Goal: Task Accomplishment & Management: Manage account settings

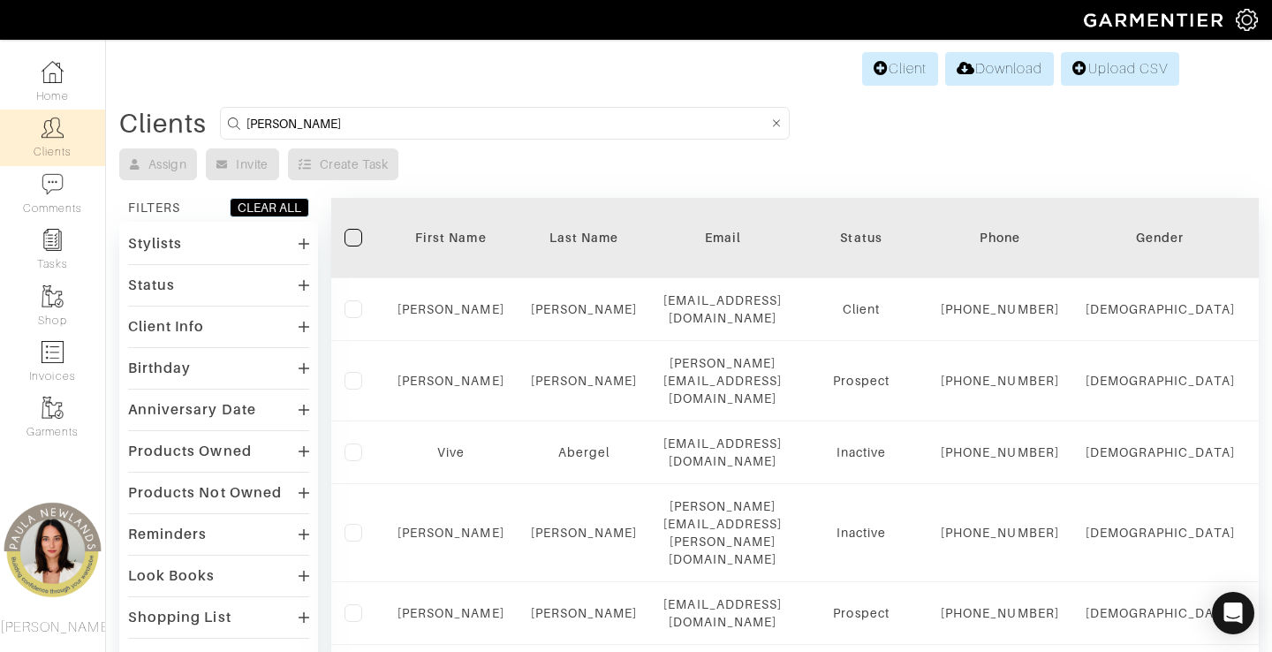
type input "[PERSON_NAME]"
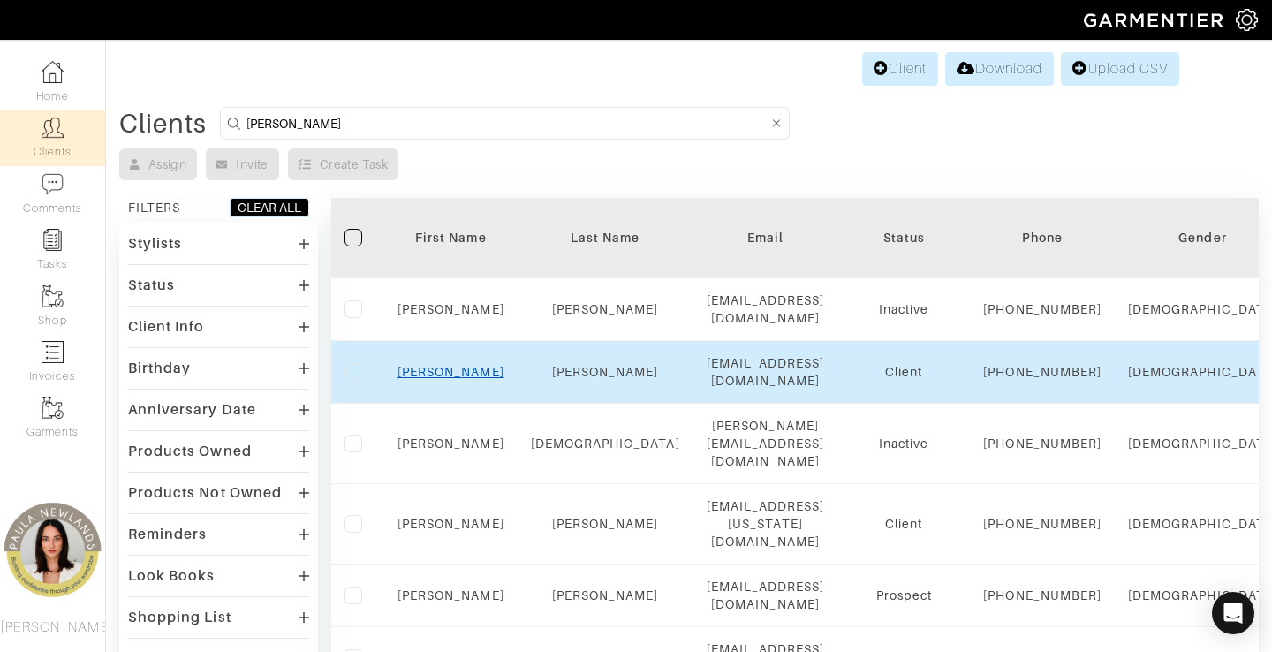
click at [443, 379] on link "[PERSON_NAME]" at bounding box center [450, 372] width 107 height 14
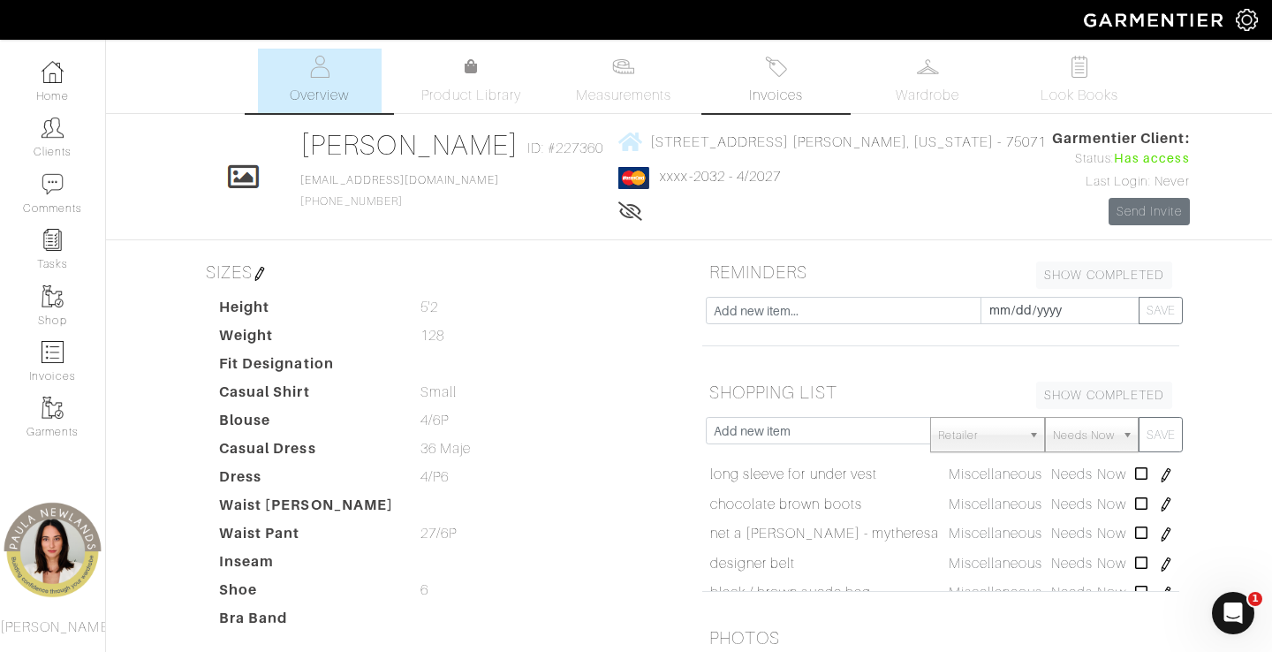
click at [768, 79] on link "Invoices" at bounding box center [776, 81] width 124 height 64
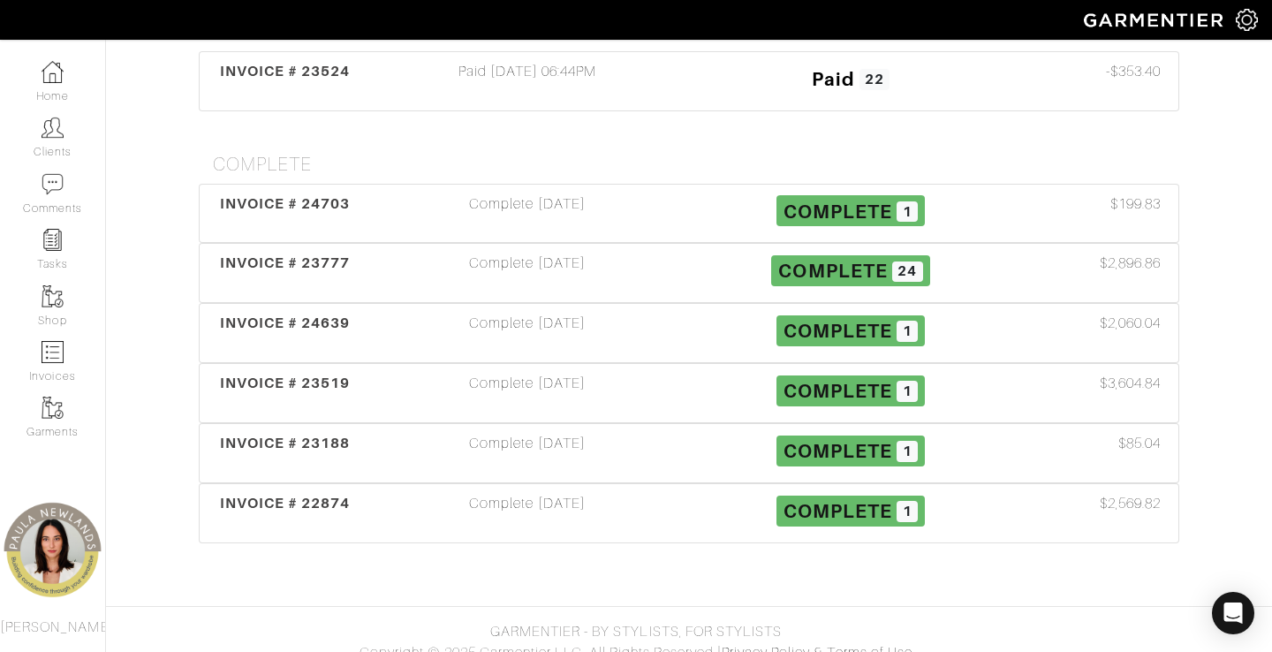
scroll to position [255, 0]
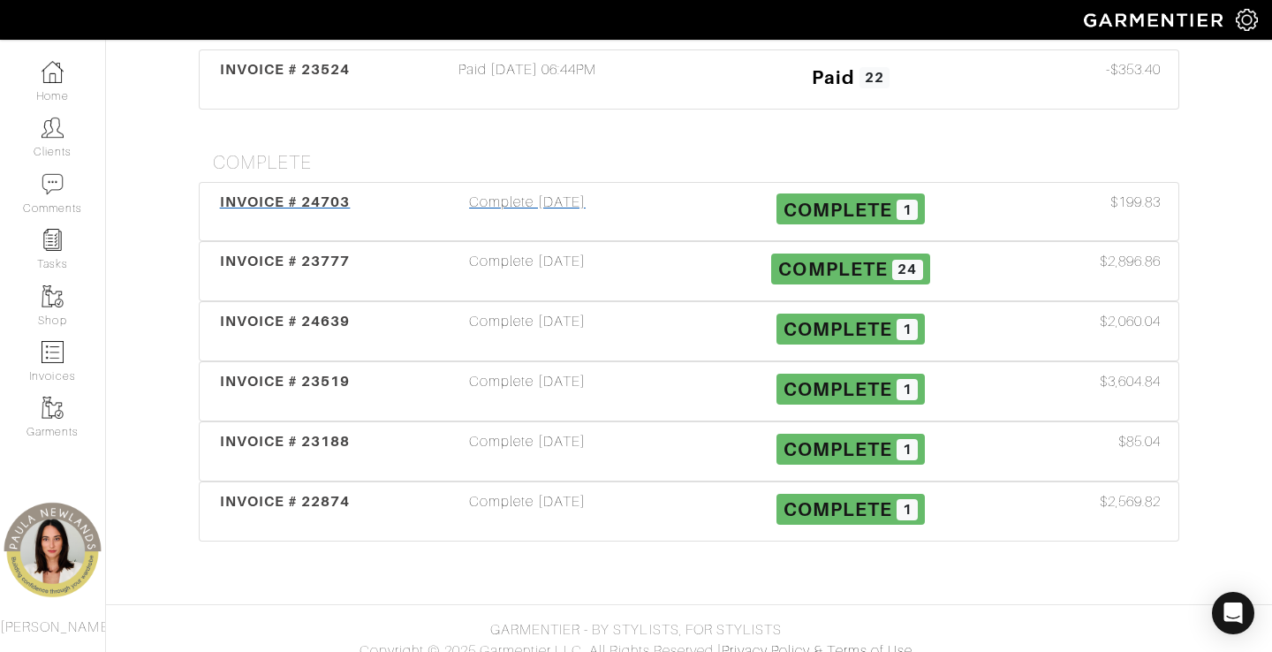
click at [492, 217] on div "Complete [DATE]" at bounding box center [527, 212] width 323 height 41
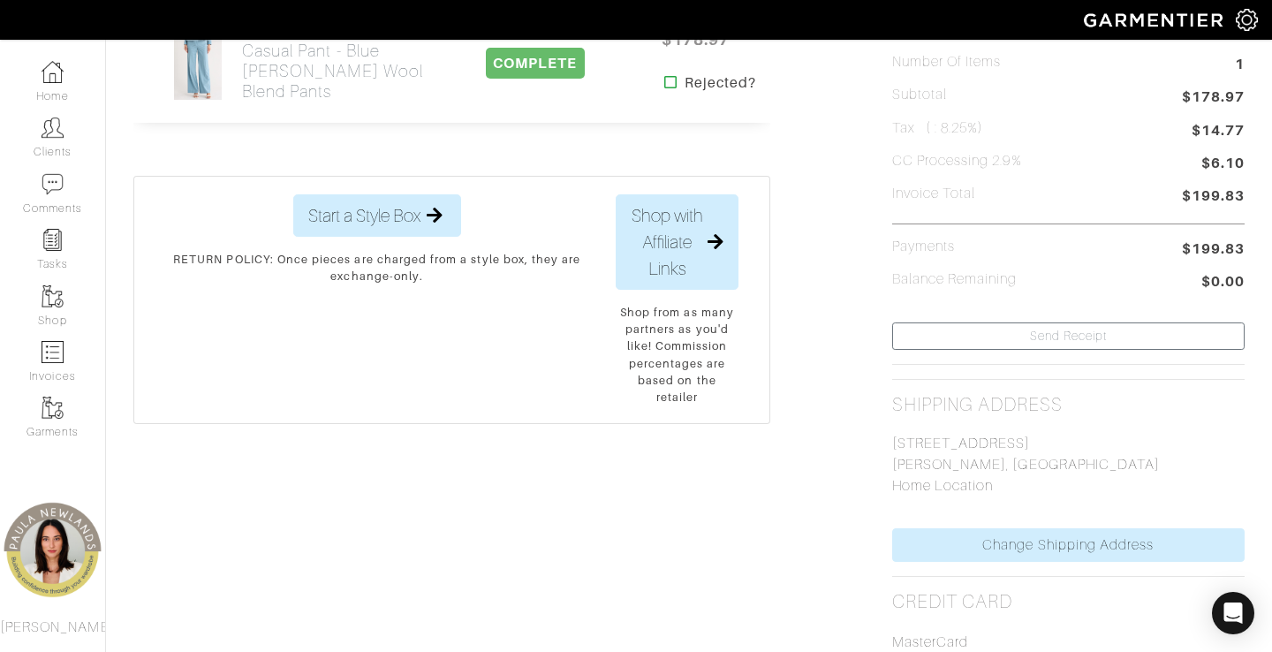
scroll to position [292, 0]
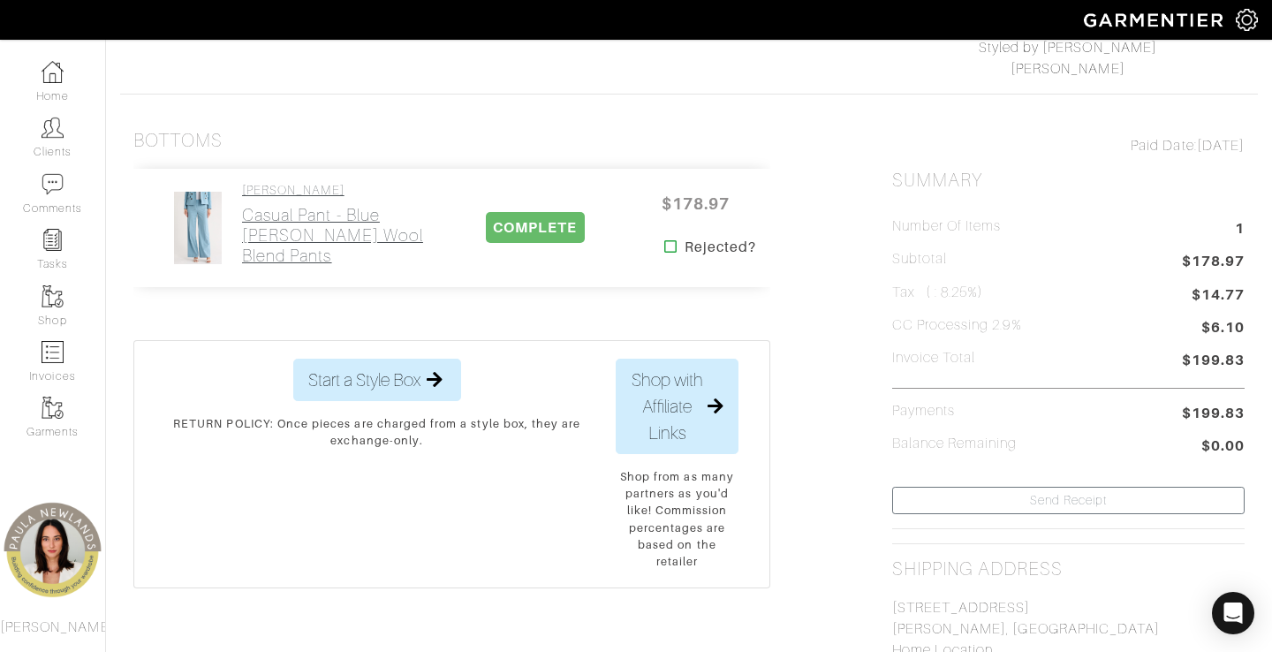
click at [277, 230] on h2 "Casual Pant - blue [PERSON_NAME] Wool Blend Pants" at bounding box center [338, 235] width 193 height 61
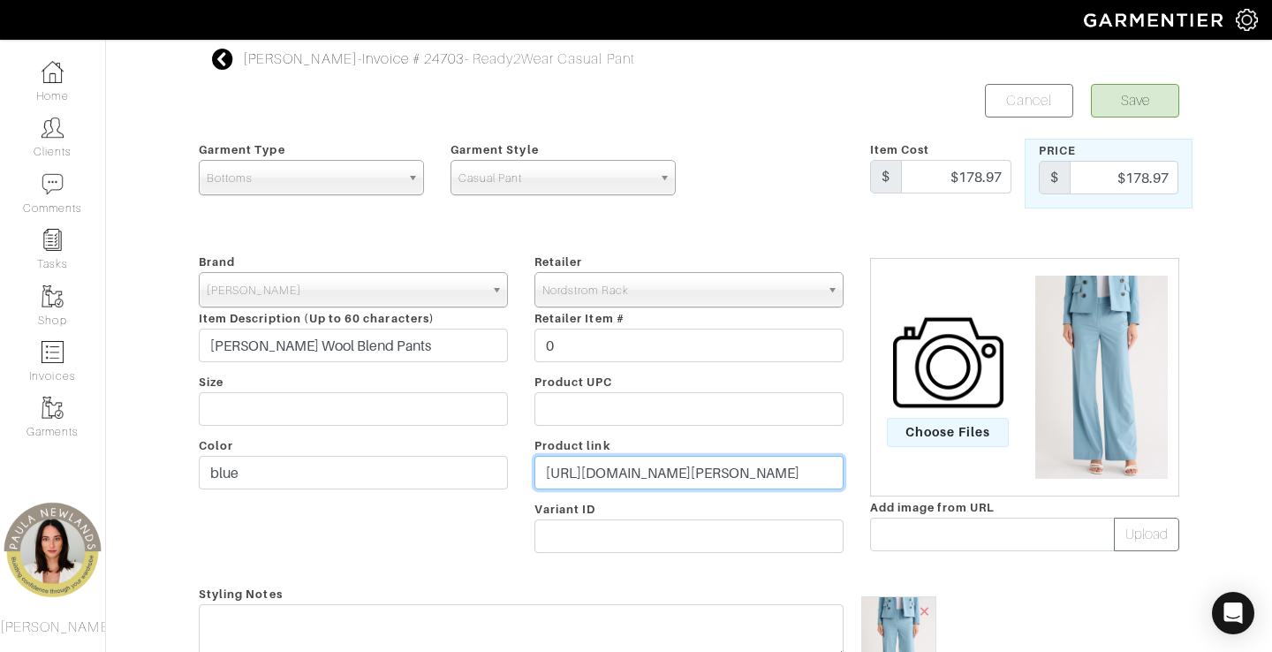
click at [614, 481] on input "[URL][DOMAIN_NAME][PERSON_NAME]" at bounding box center [688, 473] width 309 height 34
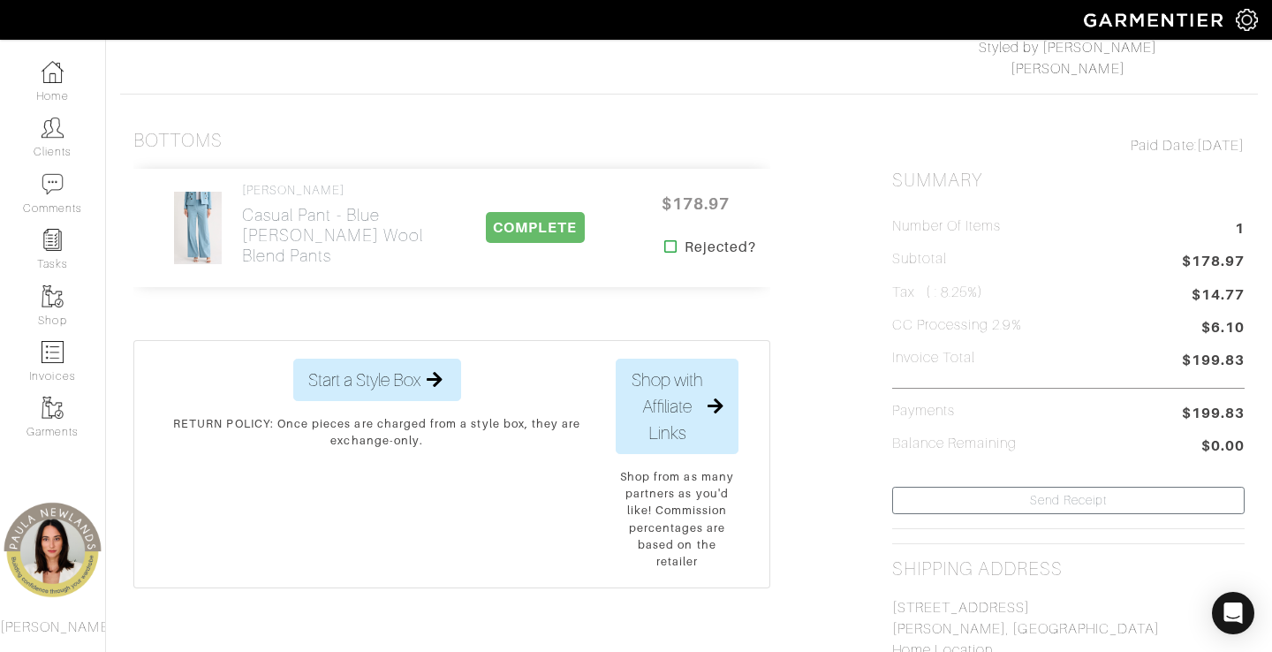
scroll to position [255, 0]
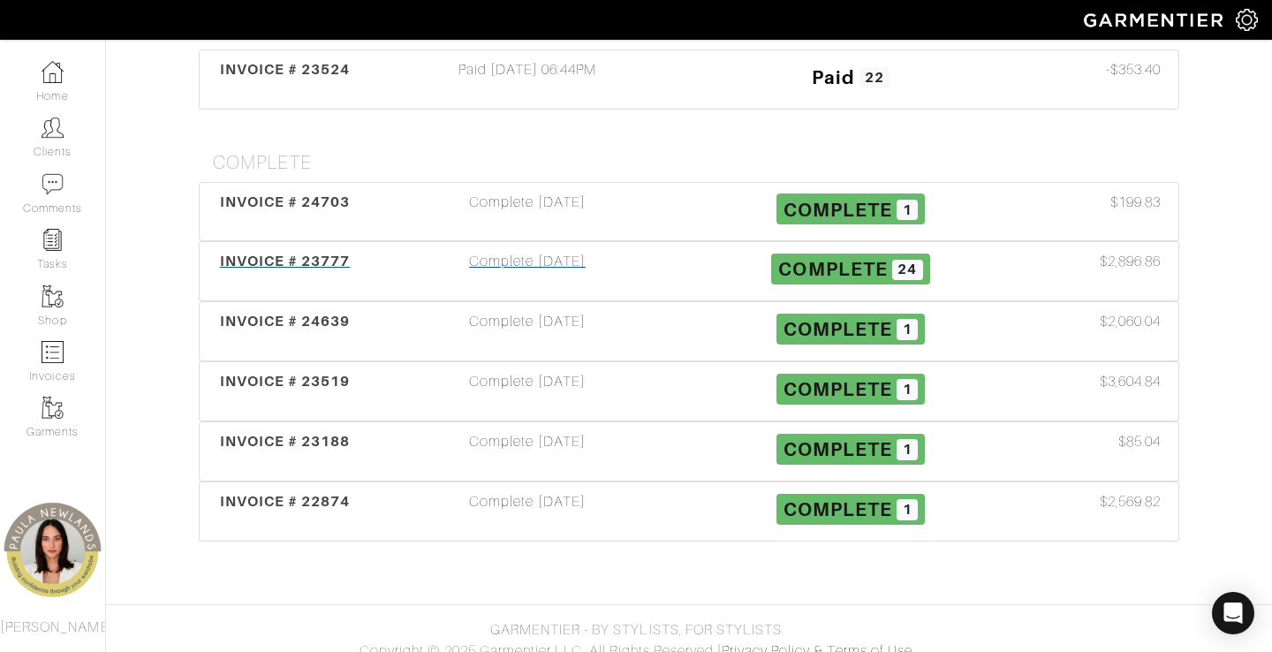
click at [323, 262] on span "INVOICE # 23777" at bounding box center [285, 261] width 131 height 17
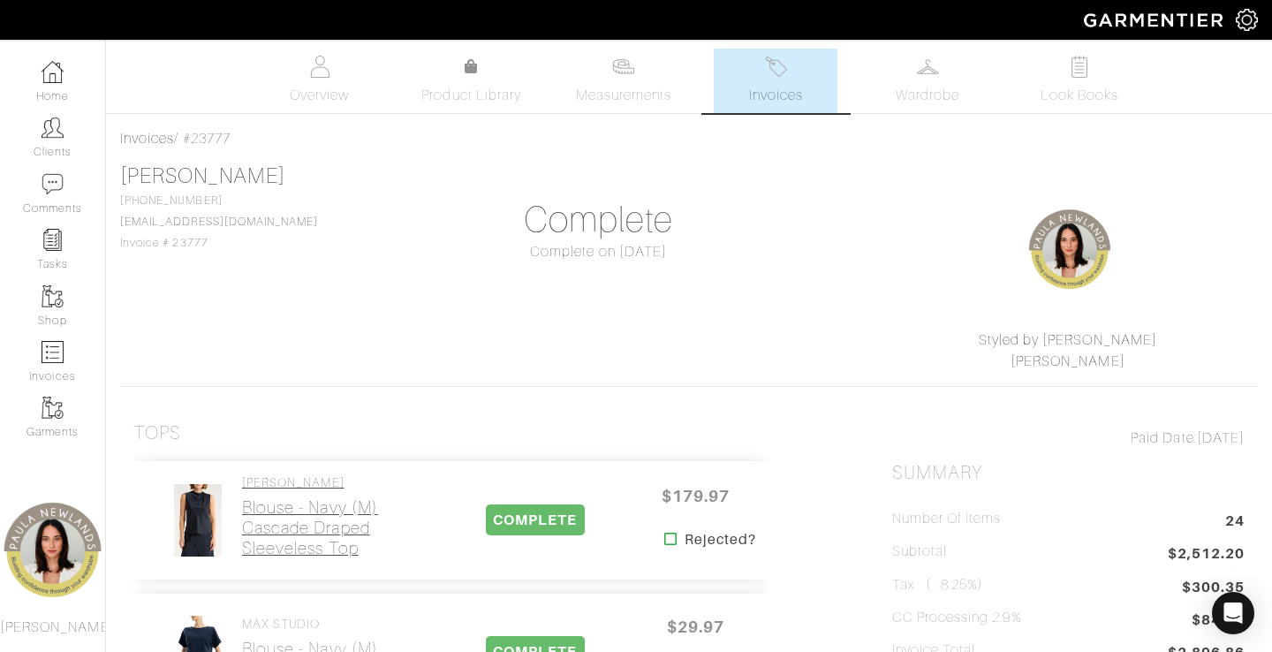
click at [306, 508] on h2 "Blouse - navy (m) Cascade Draped Sleeveless Top" at bounding box center [338, 527] width 193 height 61
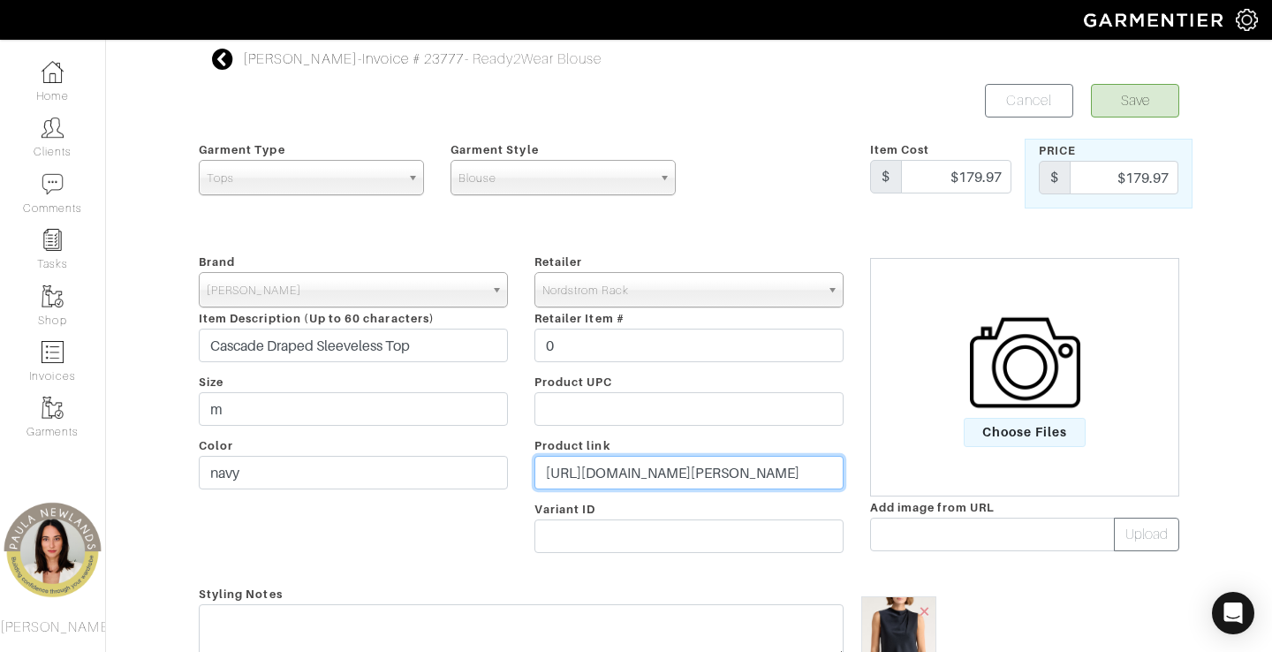
click at [646, 469] on input "[URL][DOMAIN_NAME][PERSON_NAME]" at bounding box center [688, 473] width 309 height 34
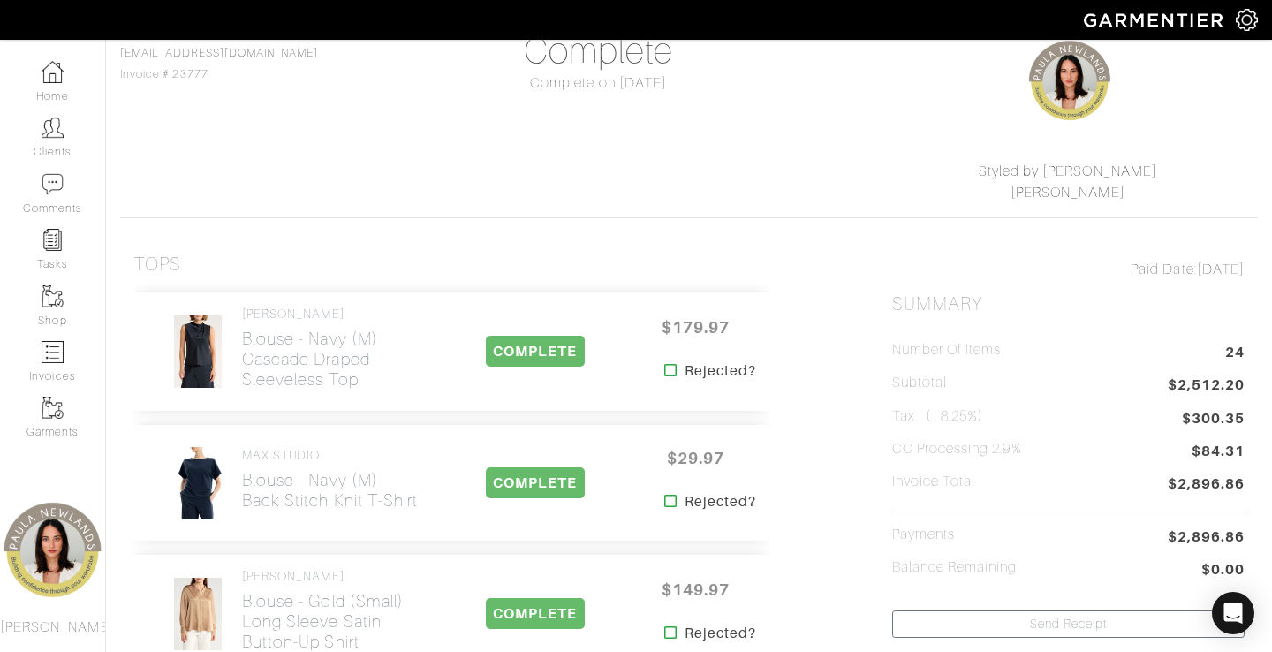
scroll to position [266, 0]
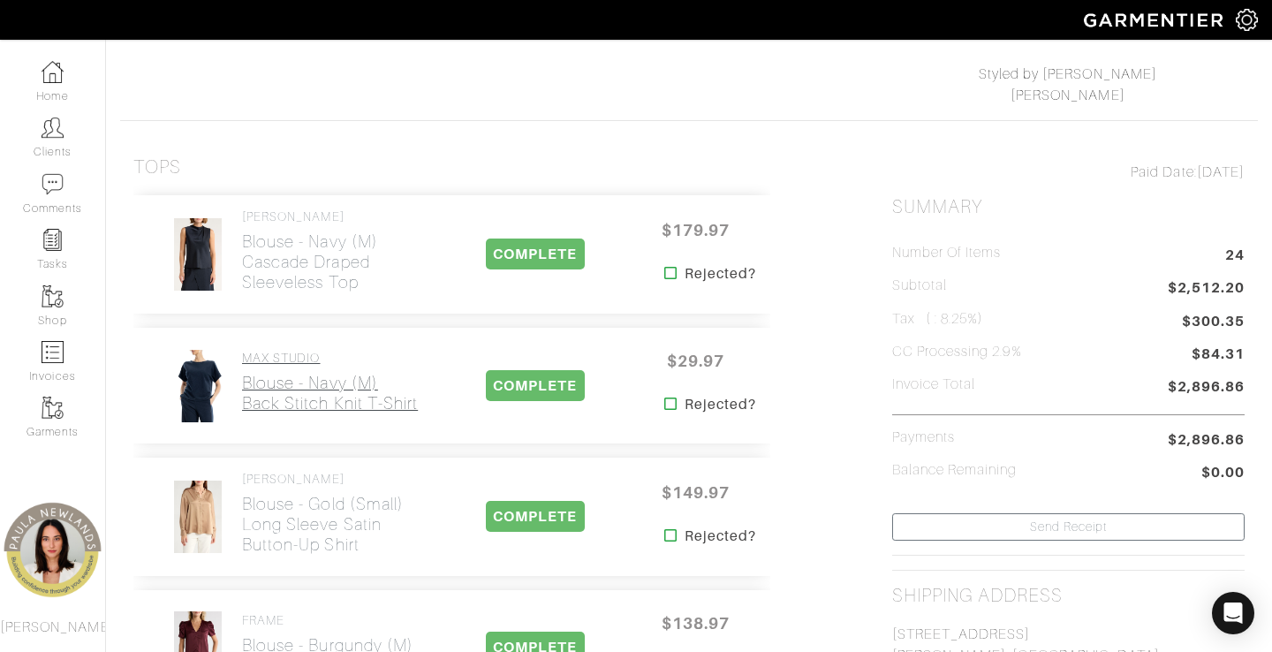
click at [279, 382] on h2 "Blouse - navy (m) Back Stitch Knit T-Shirt" at bounding box center [330, 393] width 176 height 41
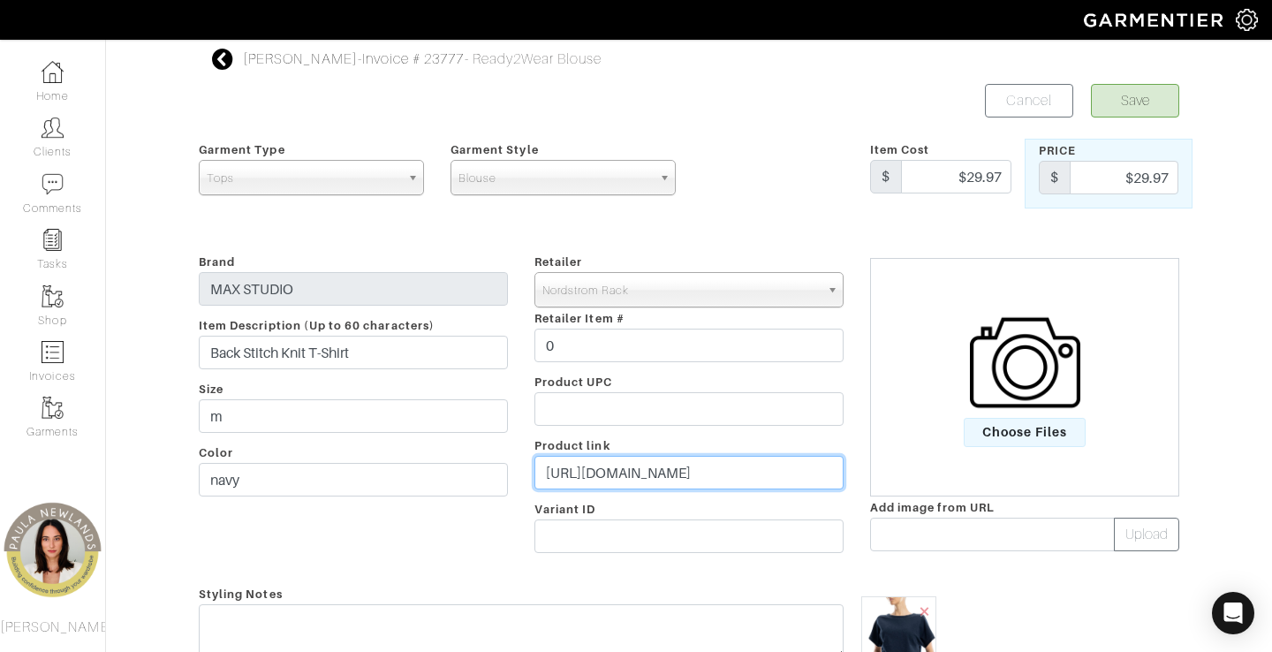
click at [612, 465] on input "[URL][DOMAIN_NAME]" at bounding box center [688, 473] width 309 height 34
click at [659, 479] on input "[URL][DOMAIN_NAME]" at bounding box center [688, 473] width 309 height 34
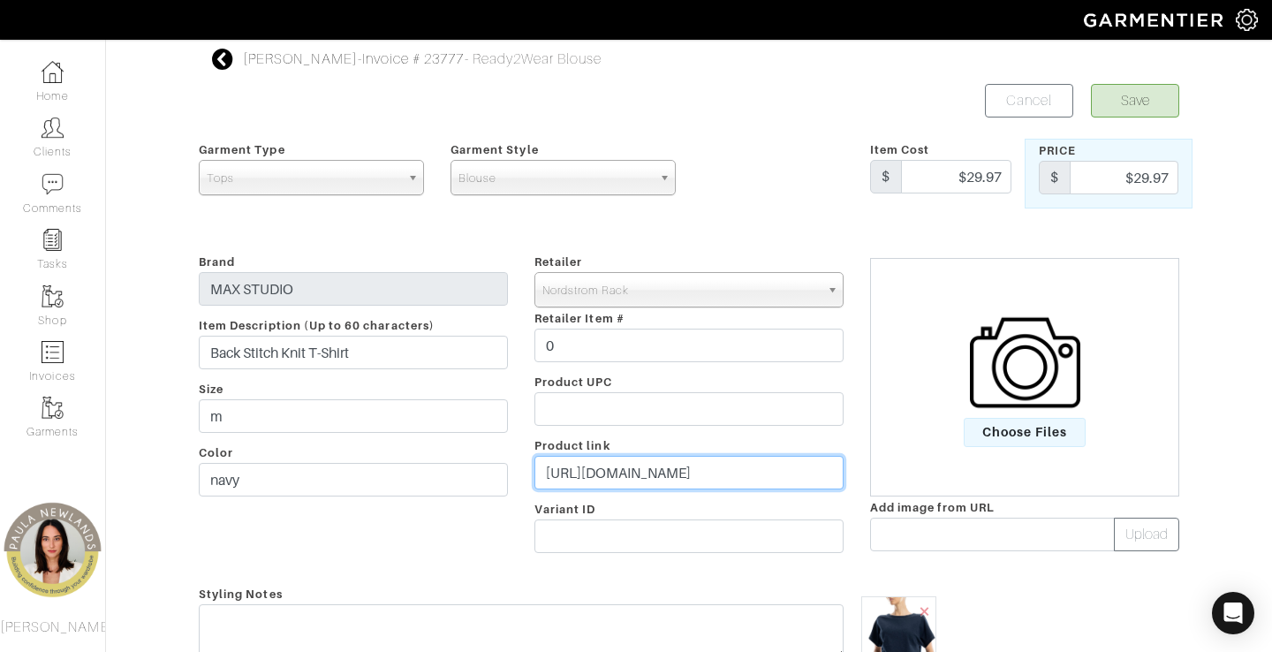
click at [659, 479] on input "[URL][DOMAIN_NAME]" at bounding box center [688, 473] width 309 height 34
click at [643, 480] on input "[URL][DOMAIN_NAME]" at bounding box center [688, 473] width 309 height 34
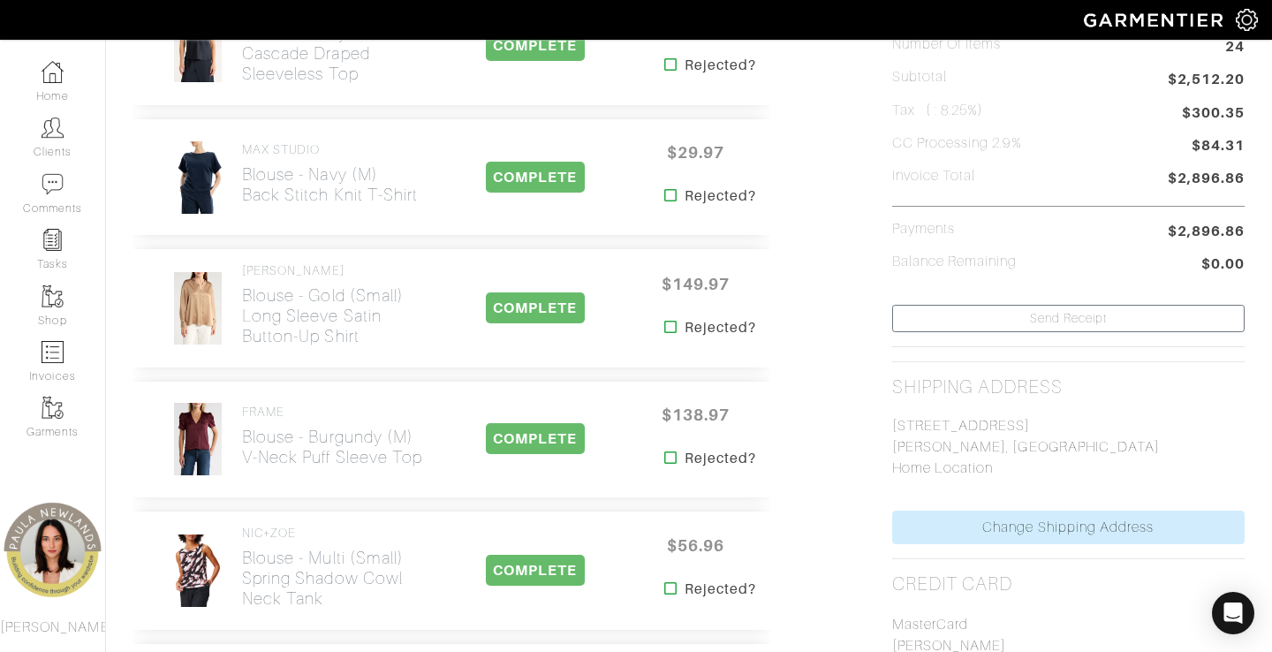
scroll to position [475, 0]
click at [256, 326] on h2 "Blouse - gold (small) Long Sleeve Satin Button-Up Shirt" at bounding box center [338, 314] width 193 height 61
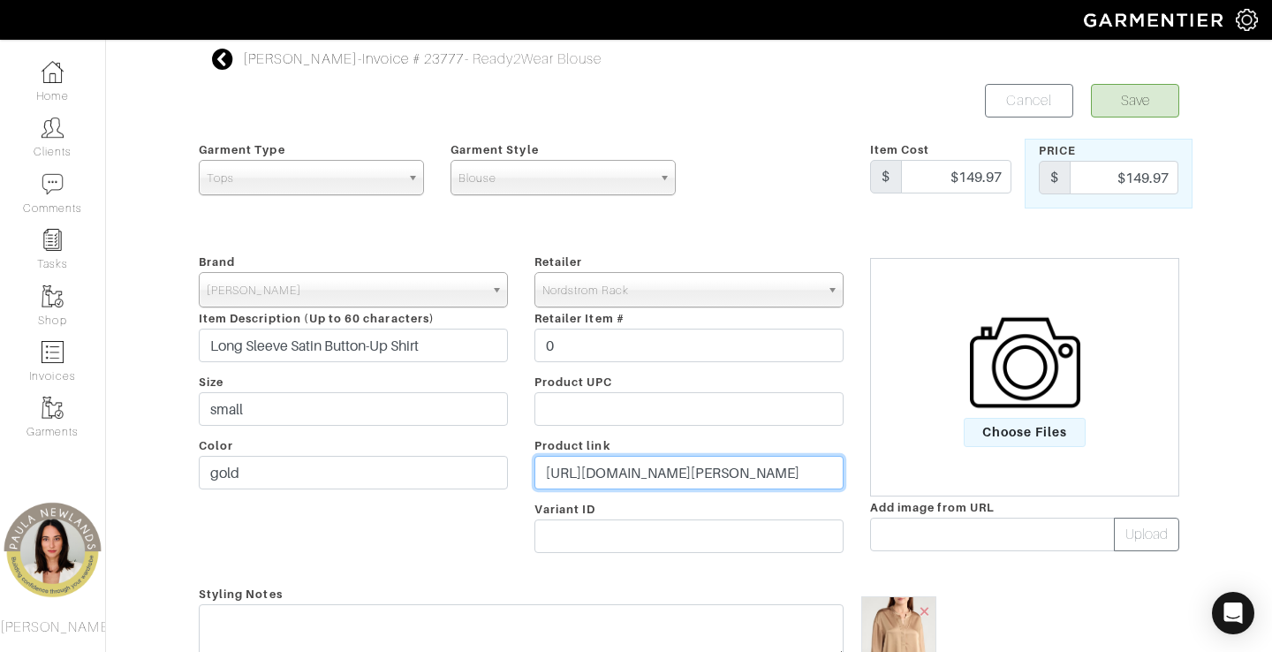
click at [661, 463] on input "[URL][DOMAIN_NAME][PERSON_NAME]" at bounding box center [688, 473] width 309 height 34
click at [659, 461] on input "[URL][DOMAIN_NAME][PERSON_NAME]" at bounding box center [688, 473] width 309 height 34
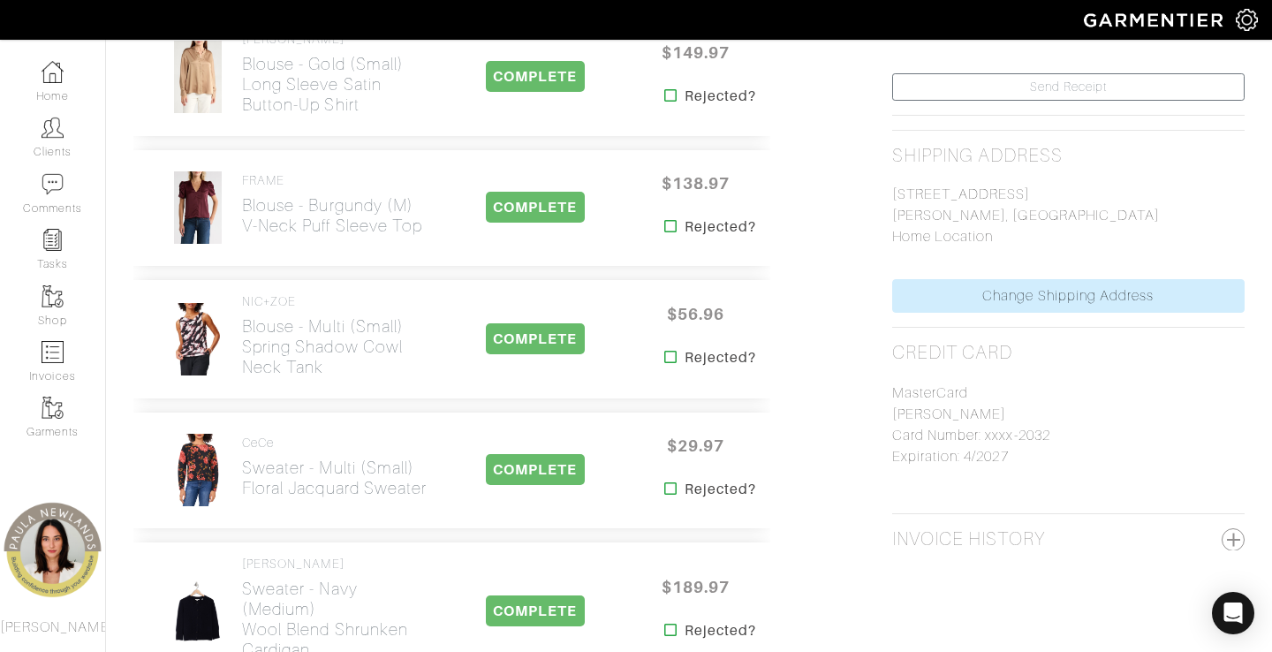
scroll to position [707, 0]
click at [264, 206] on h2 "Blouse - burgundy (m) V-Neck Puff Sleeve Top" at bounding box center [332, 214] width 180 height 41
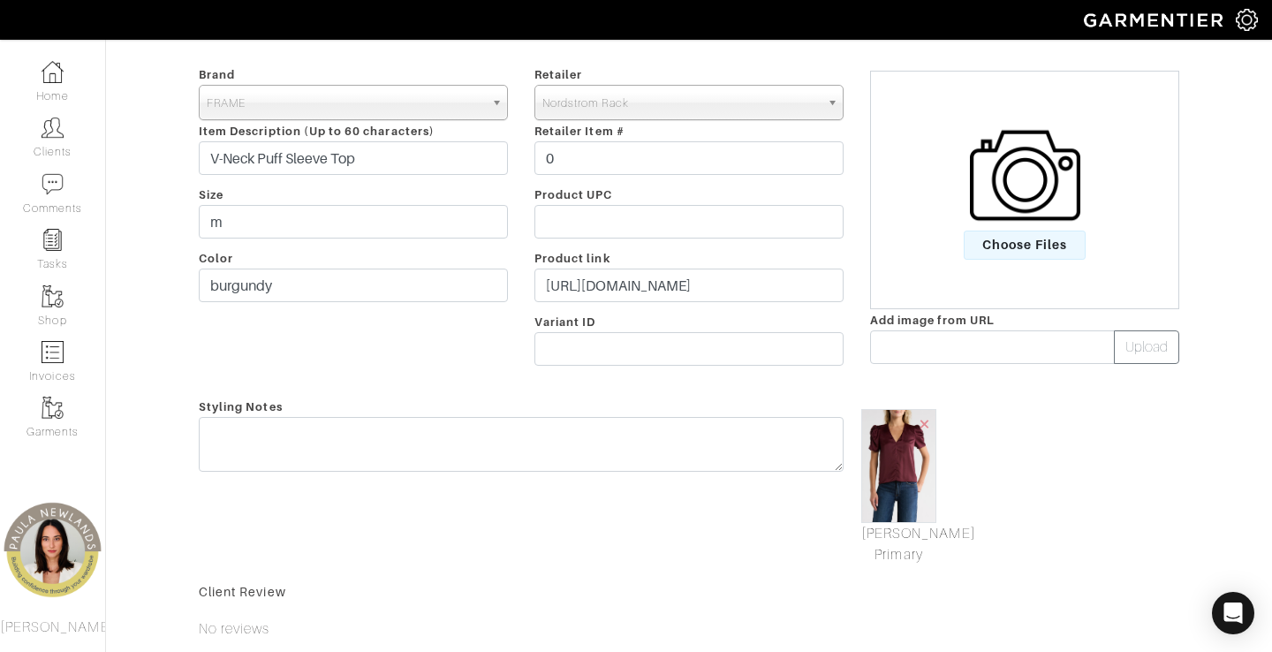
scroll to position [214, 0]
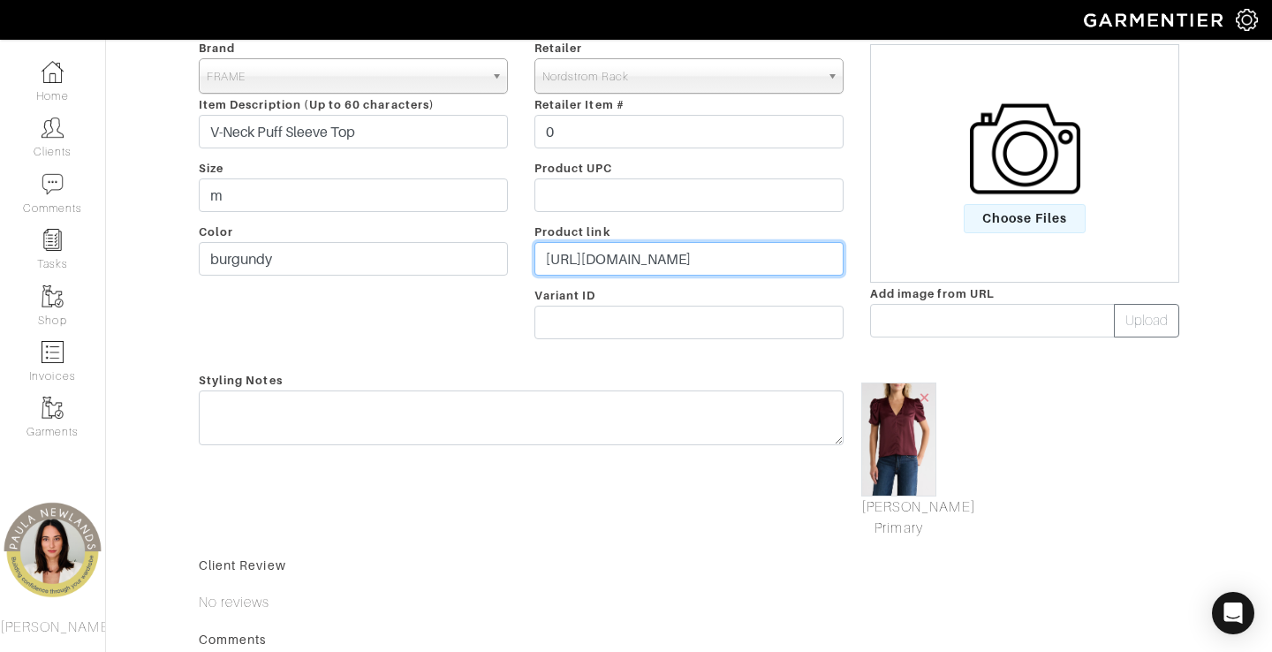
click at [699, 266] on input "[URL][DOMAIN_NAME]" at bounding box center [688, 259] width 309 height 34
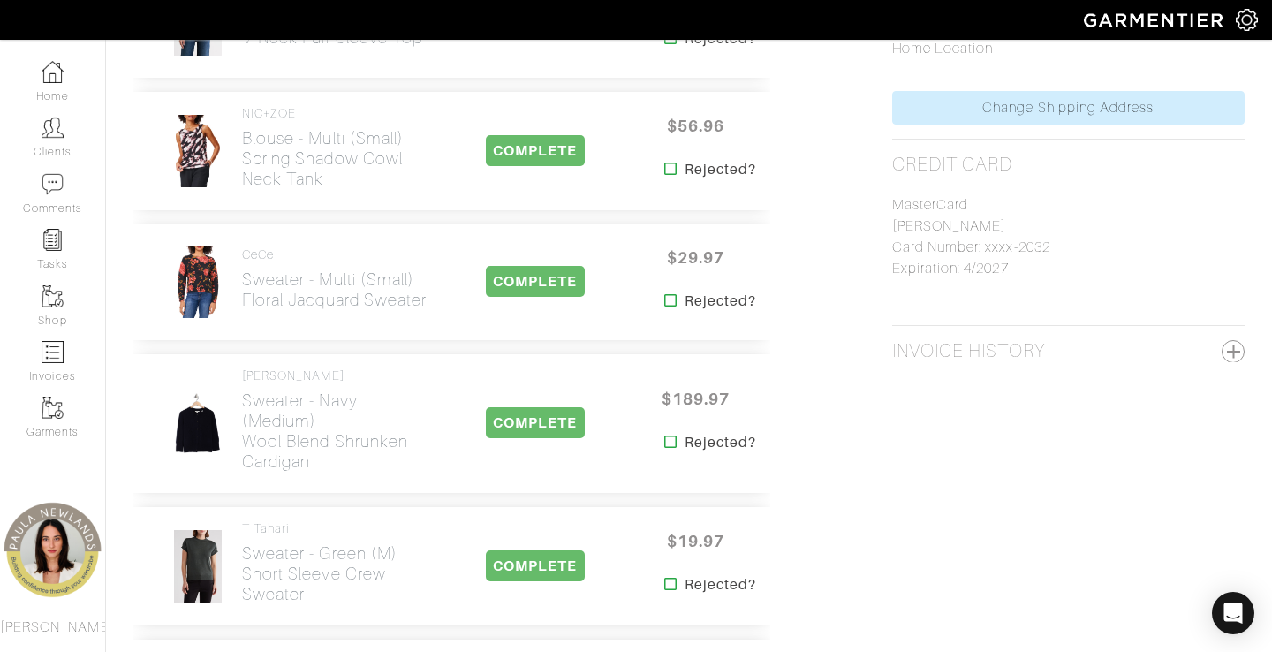
scroll to position [895, 0]
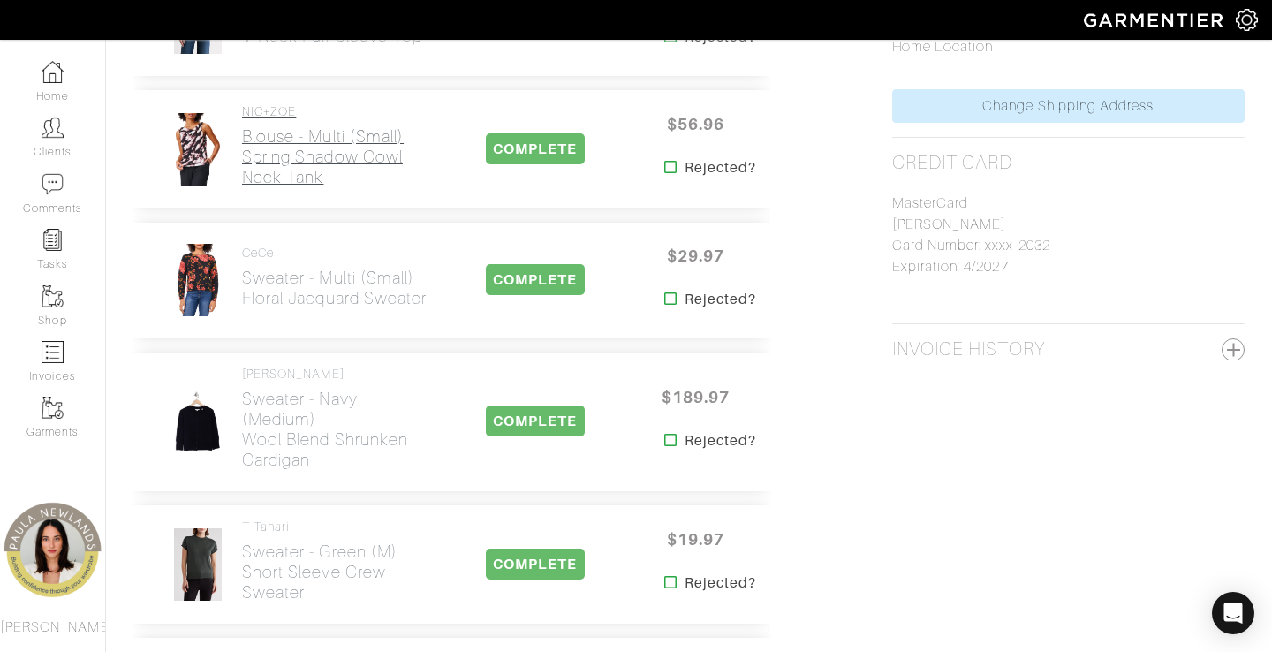
click at [289, 143] on h2 "Blouse - multi (small) Spring Shadow Cowl Neck Tank" at bounding box center [338, 156] width 193 height 61
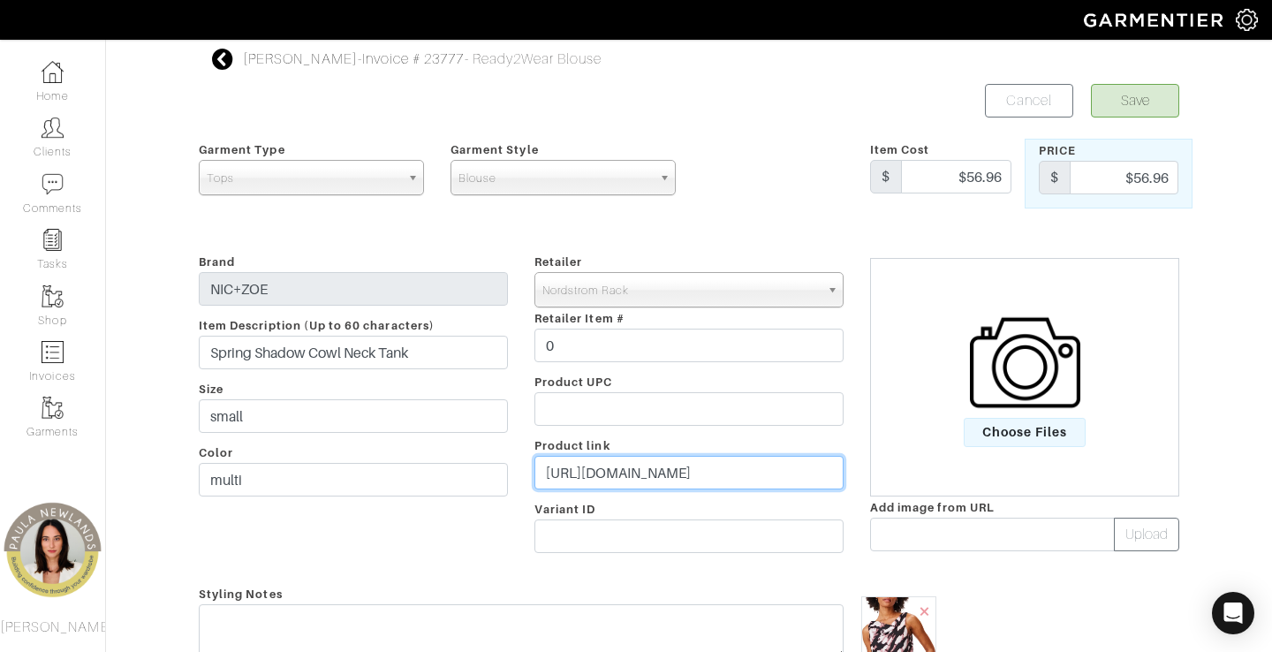
click at [640, 471] on input "[URL][DOMAIN_NAME]" at bounding box center [688, 473] width 309 height 34
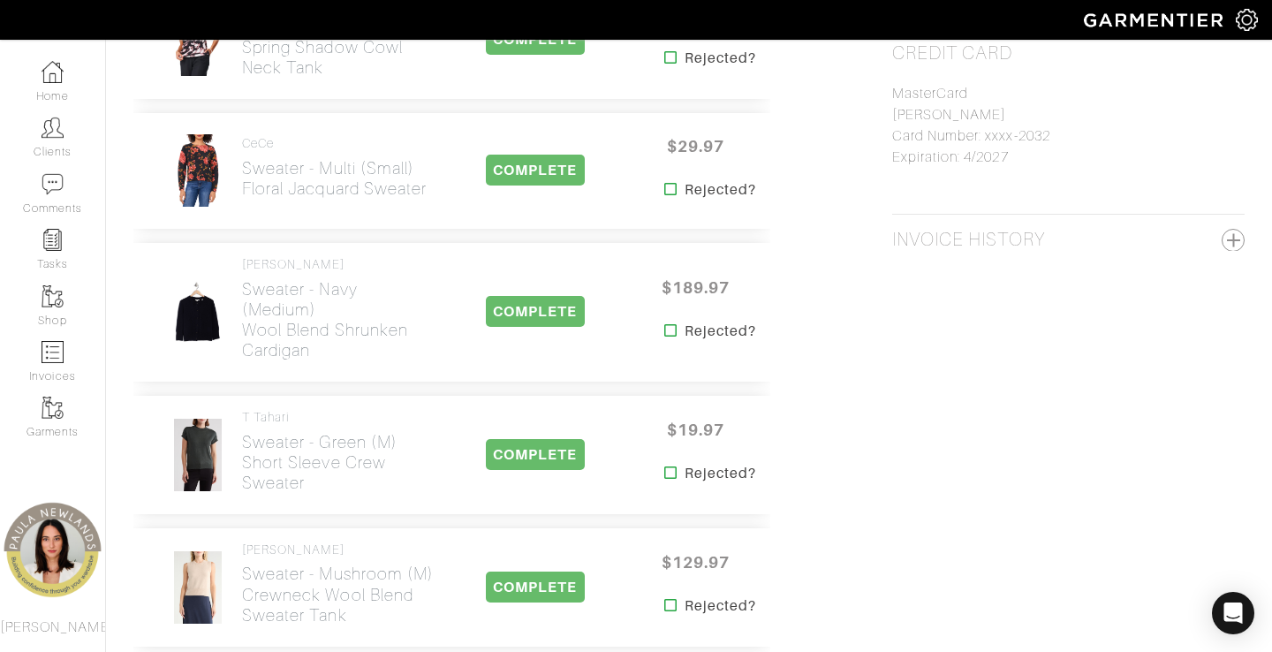
scroll to position [1004, 0]
click at [295, 155] on link "CeCe Sweater - multi (small) Floral Jacquard Sweater" at bounding box center [334, 168] width 185 height 63
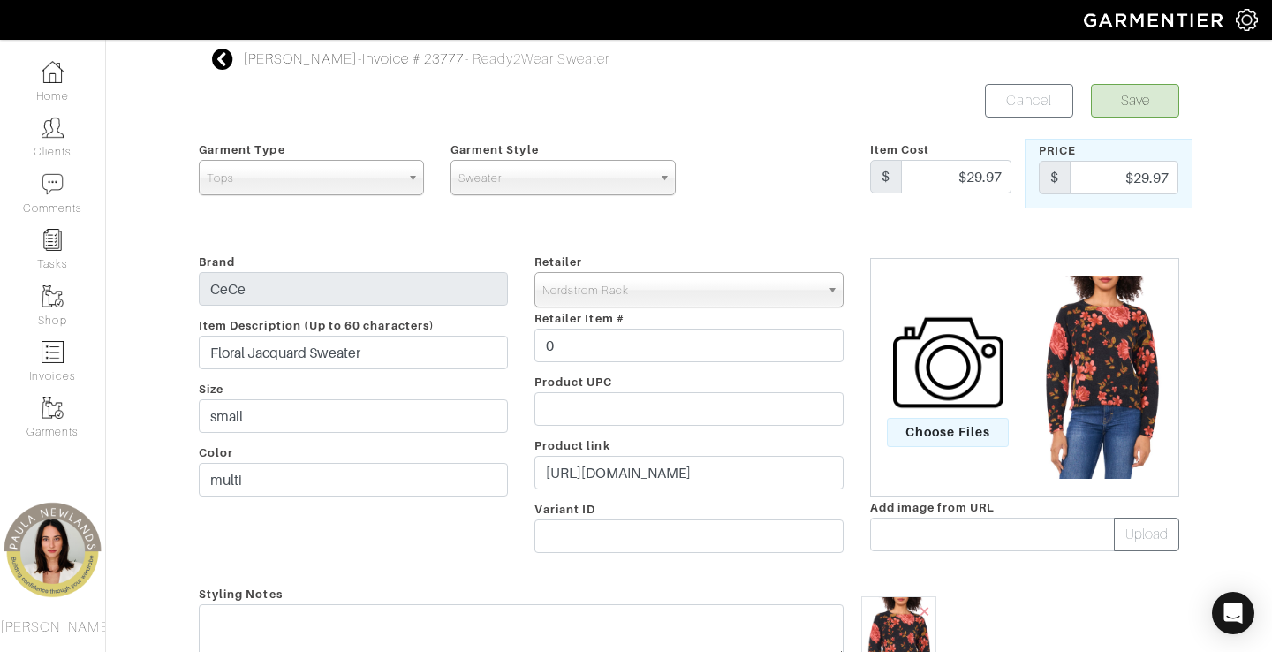
scroll to position [337, 0]
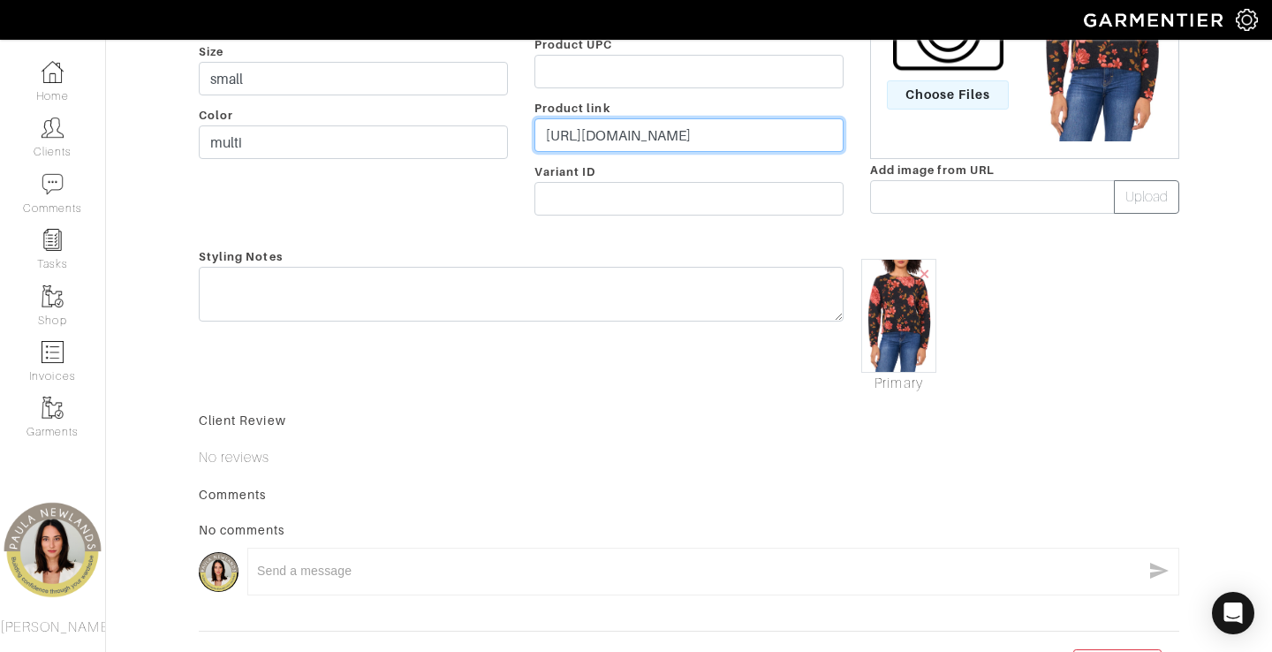
click at [670, 142] on input "[URL][DOMAIN_NAME]" at bounding box center [688, 135] width 309 height 34
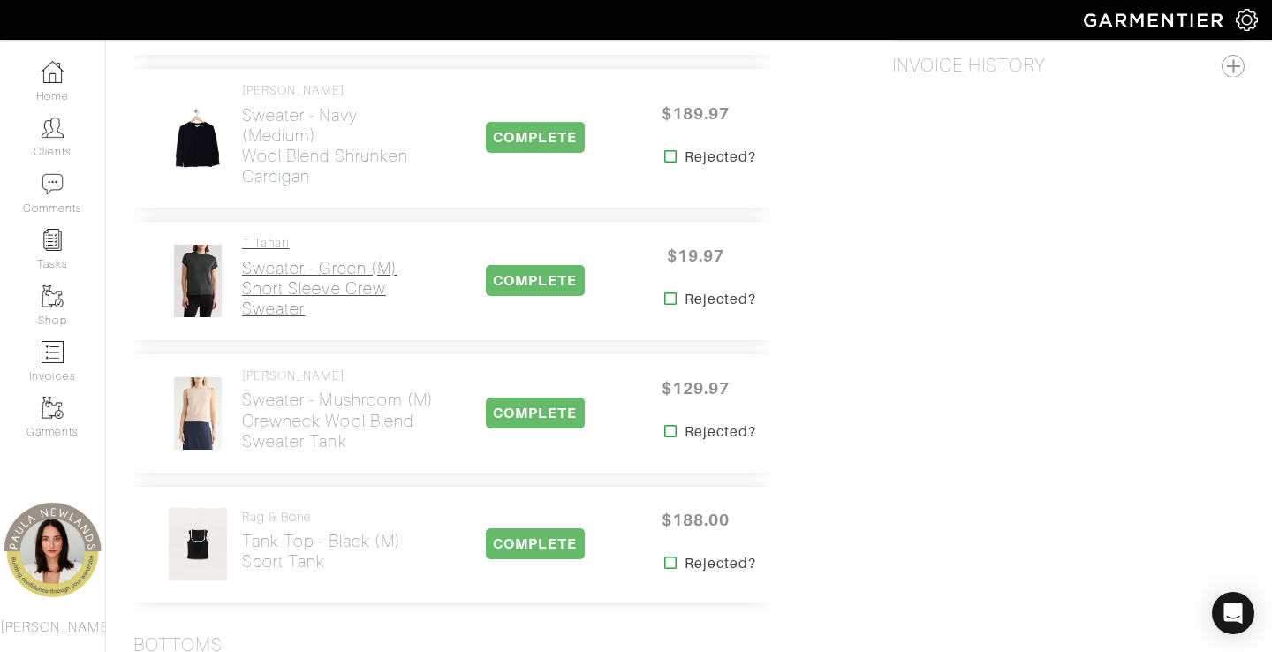
scroll to position [1186, 0]
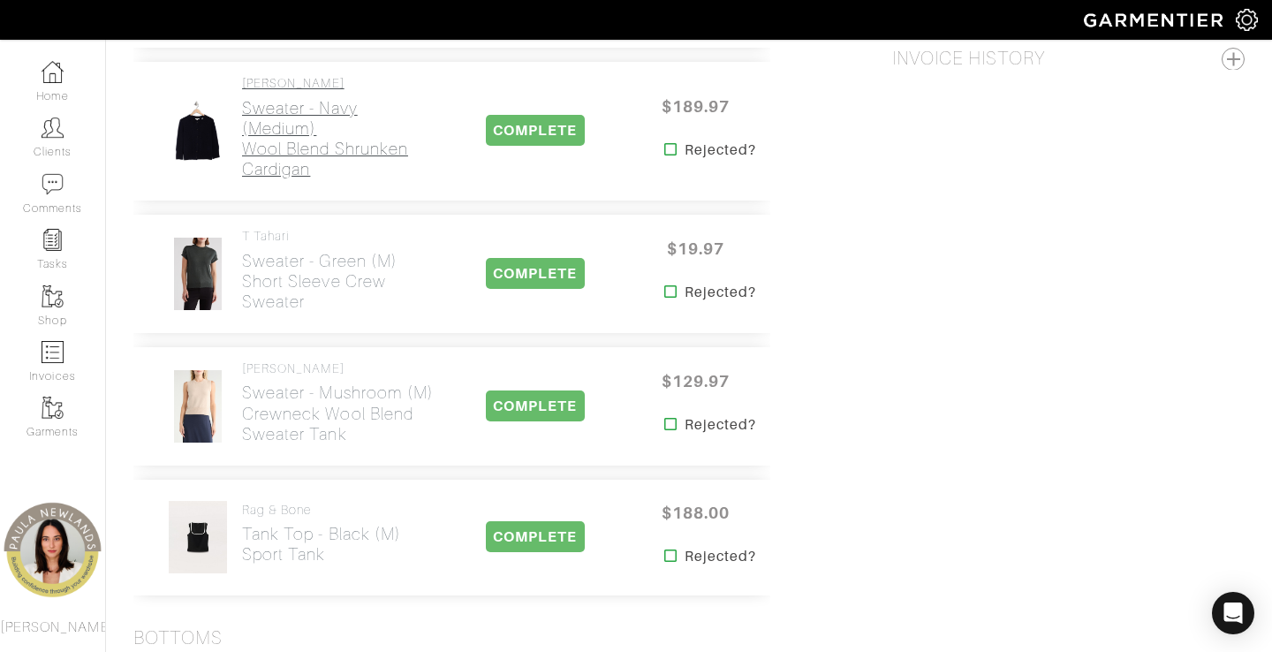
click at [293, 156] on h2 "Sweater - navy (medium) Wool Blend Shrunken Cardigan" at bounding box center [338, 138] width 193 height 81
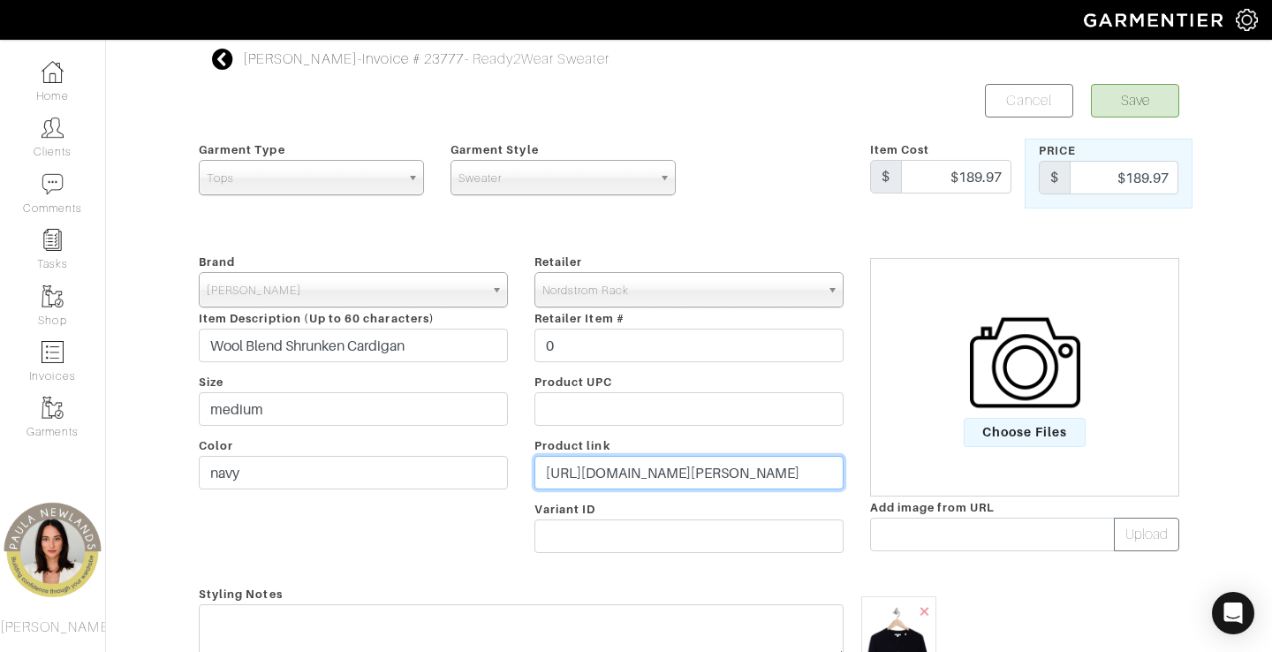
click at [608, 475] on input "[URL][DOMAIN_NAME][PERSON_NAME]" at bounding box center [688, 473] width 309 height 34
click at [608, 474] on input "[URL][DOMAIN_NAME][PERSON_NAME]" at bounding box center [688, 473] width 309 height 34
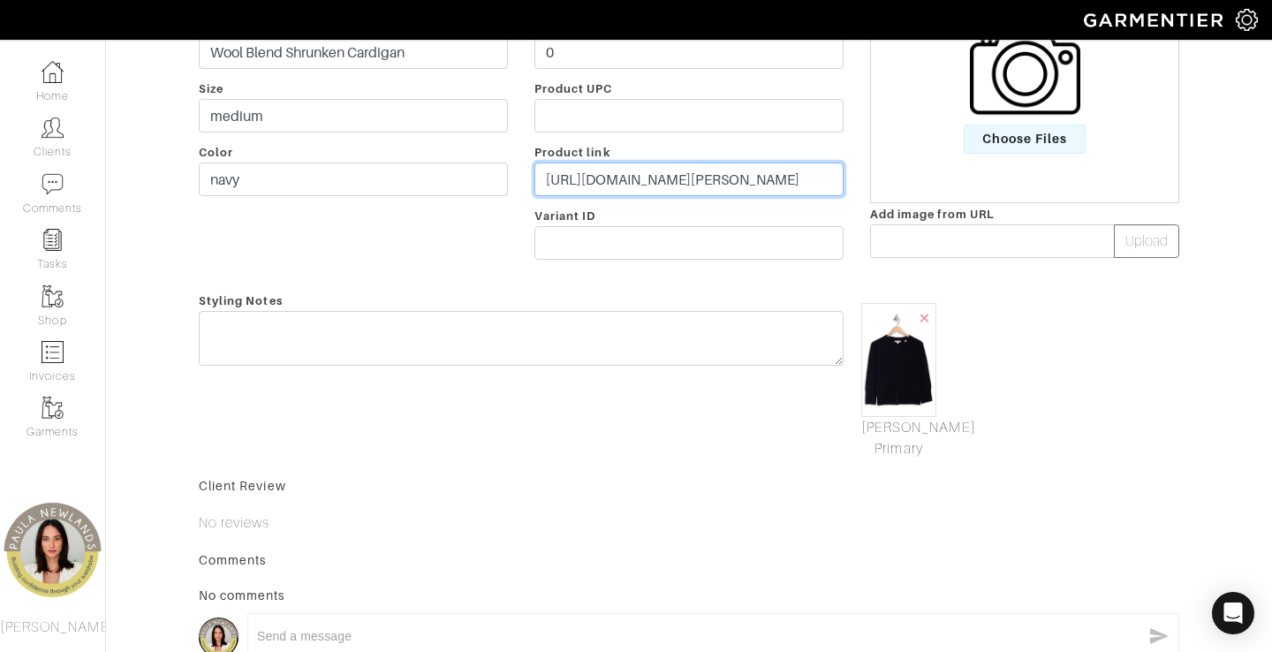
scroll to position [187, 0]
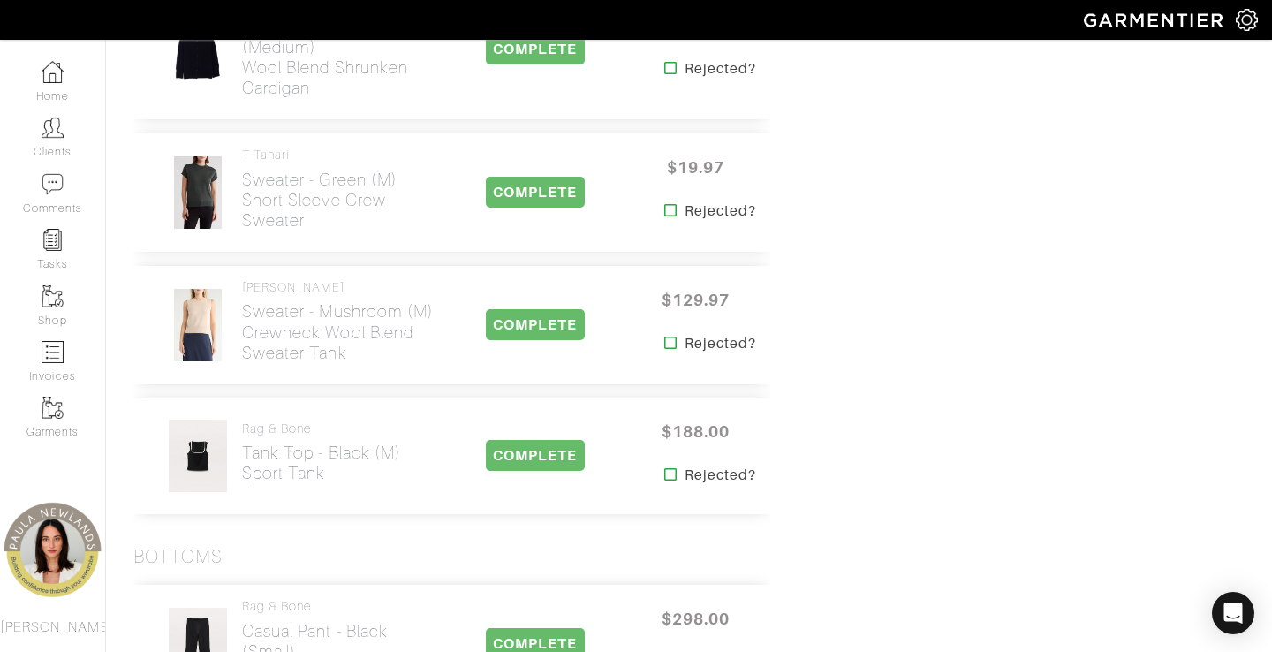
scroll to position [1287, 0]
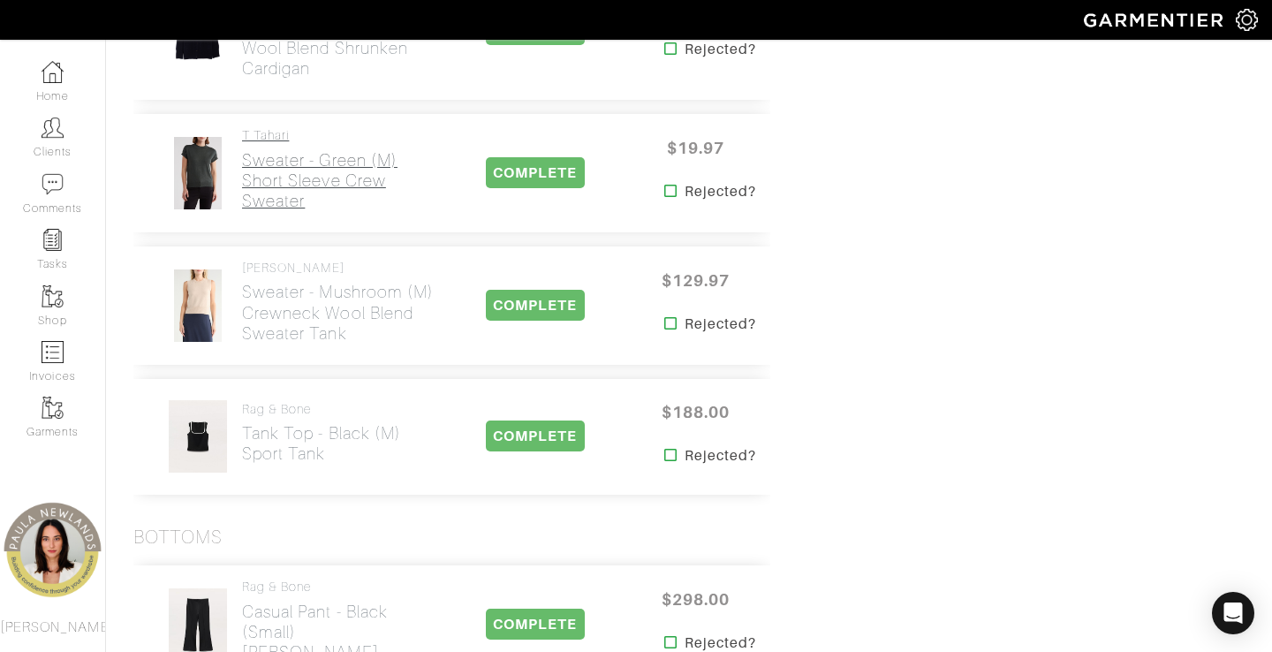
click at [279, 178] on h2 "Sweater - green (m) Short Sleeve Crew Sweater" at bounding box center [338, 180] width 193 height 61
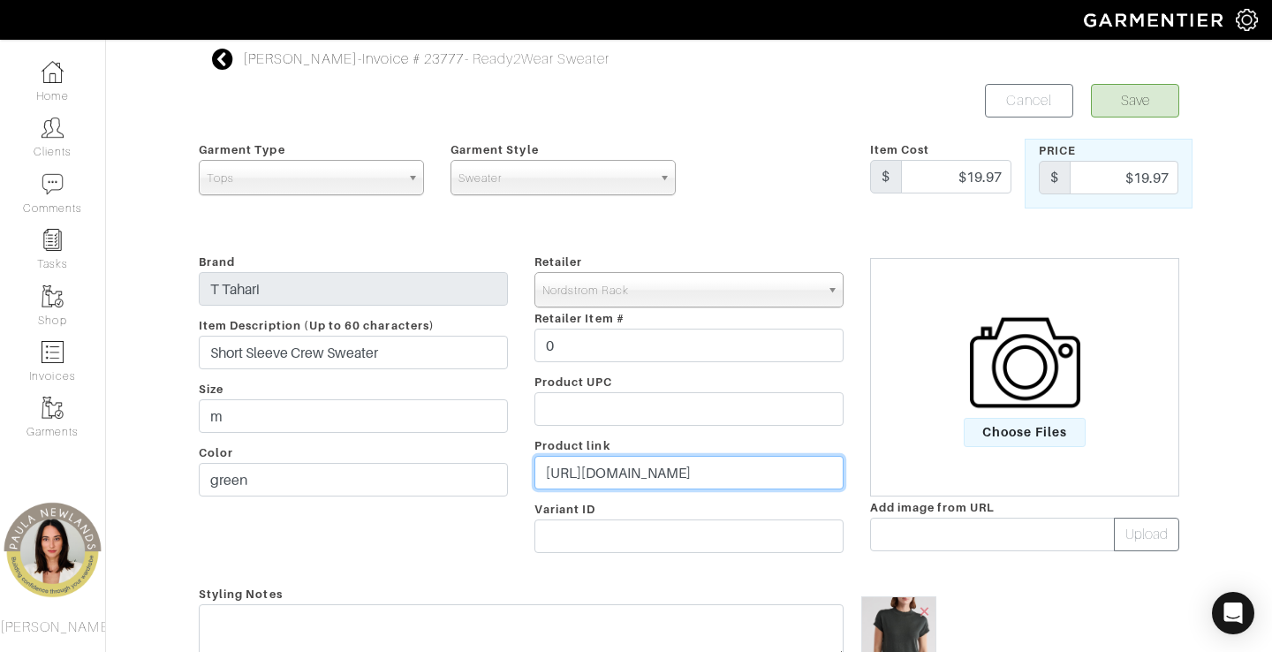
click at [646, 482] on input "[URL][DOMAIN_NAME]" at bounding box center [688, 473] width 309 height 34
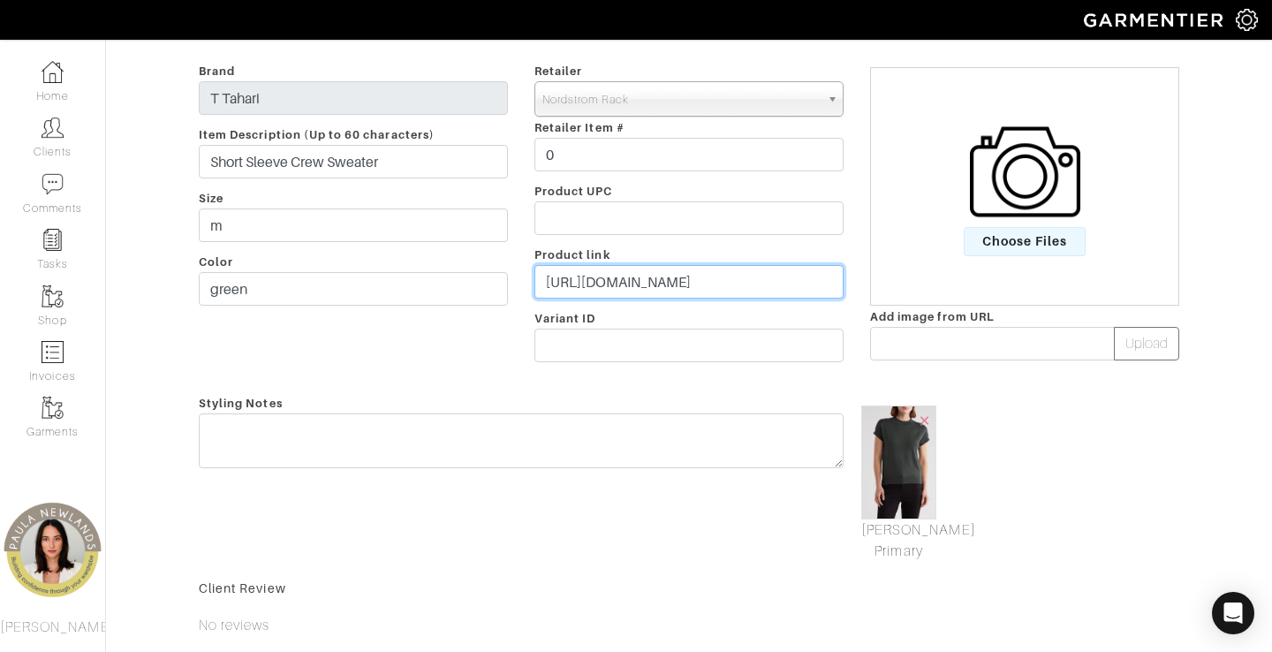
scroll to position [196, 0]
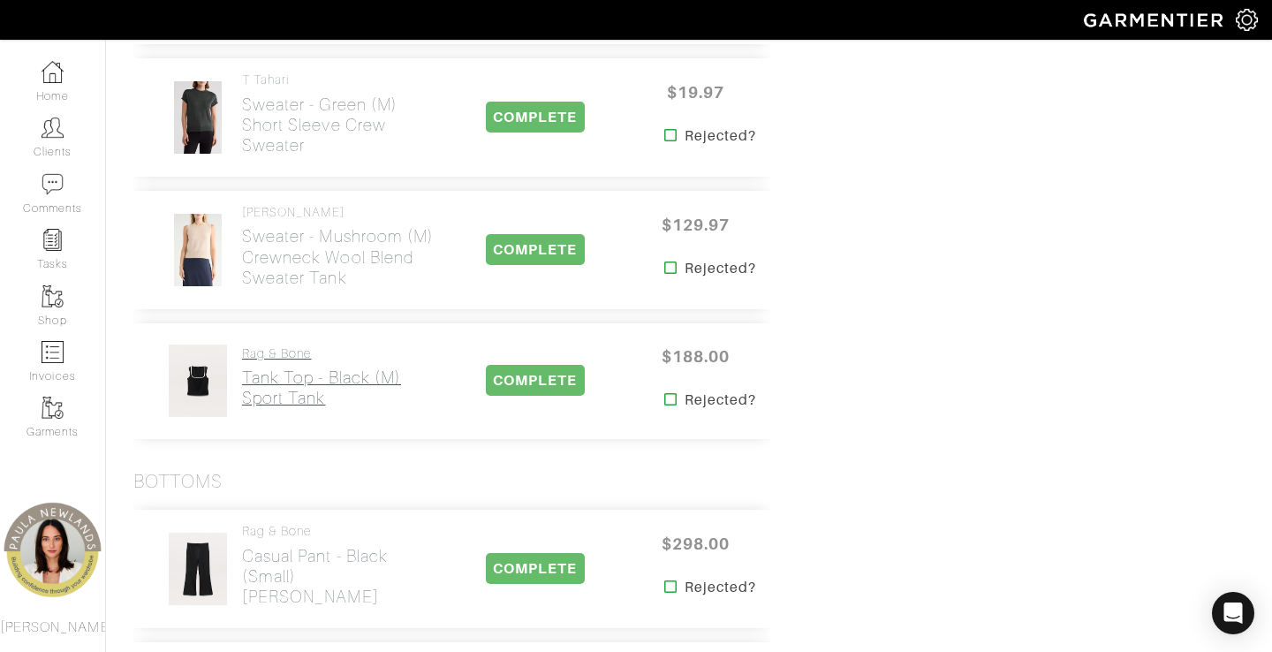
scroll to position [1357, 0]
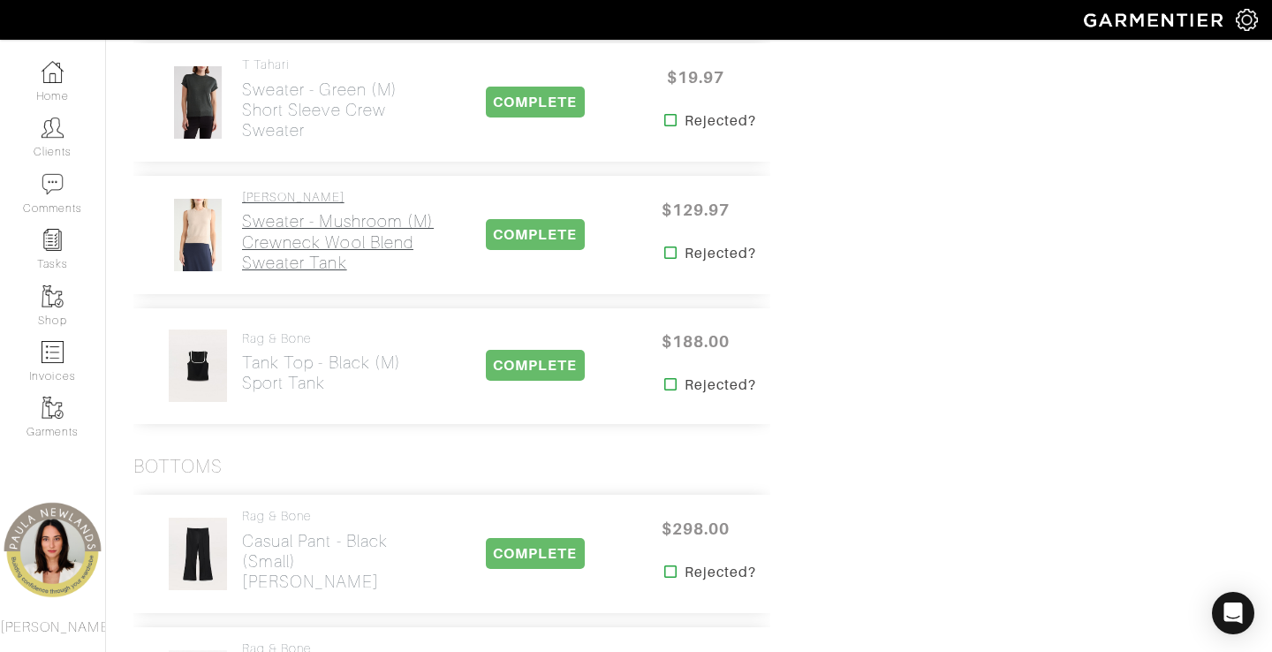
click at [276, 190] on link "[PERSON_NAME] Sweater - mushroom (m) Crewneck Wool Blend Sweater Tank" at bounding box center [338, 231] width 193 height 83
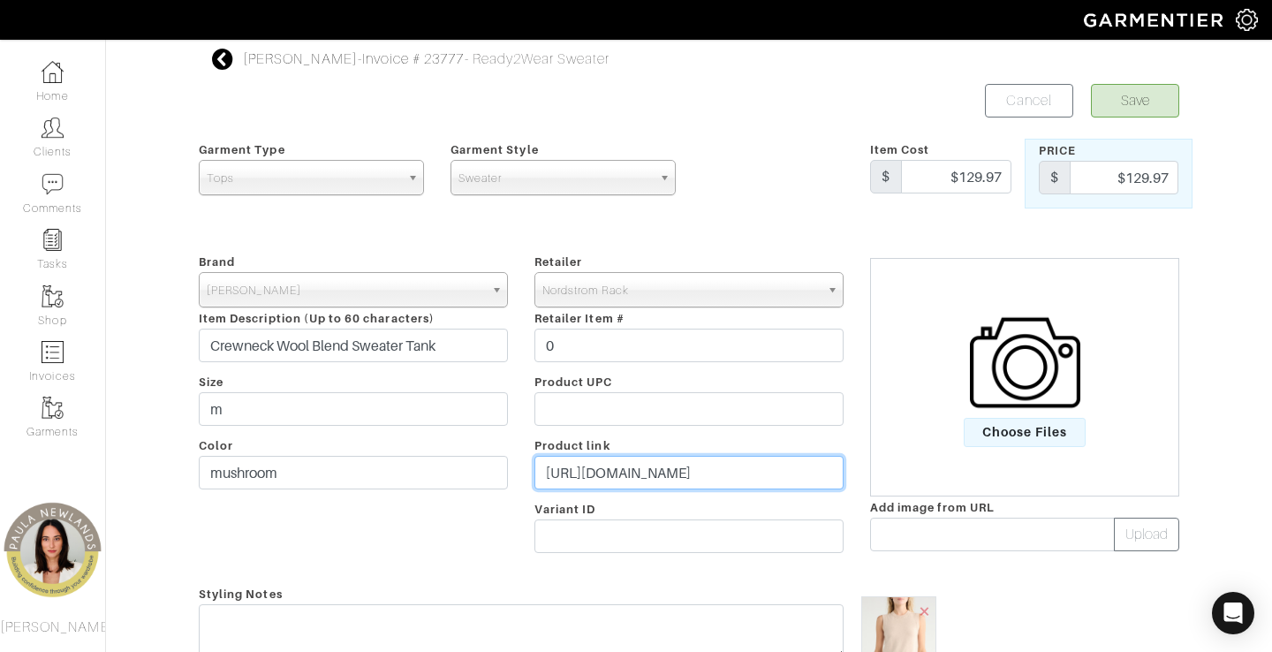
click at [633, 470] on input "[URL][DOMAIN_NAME]" at bounding box center [688, 473] width 309 height 34
click at [634, 470] on input "[URL][DOMAIN_NAME]" at bounding box center [688, 473] width 309 height 34
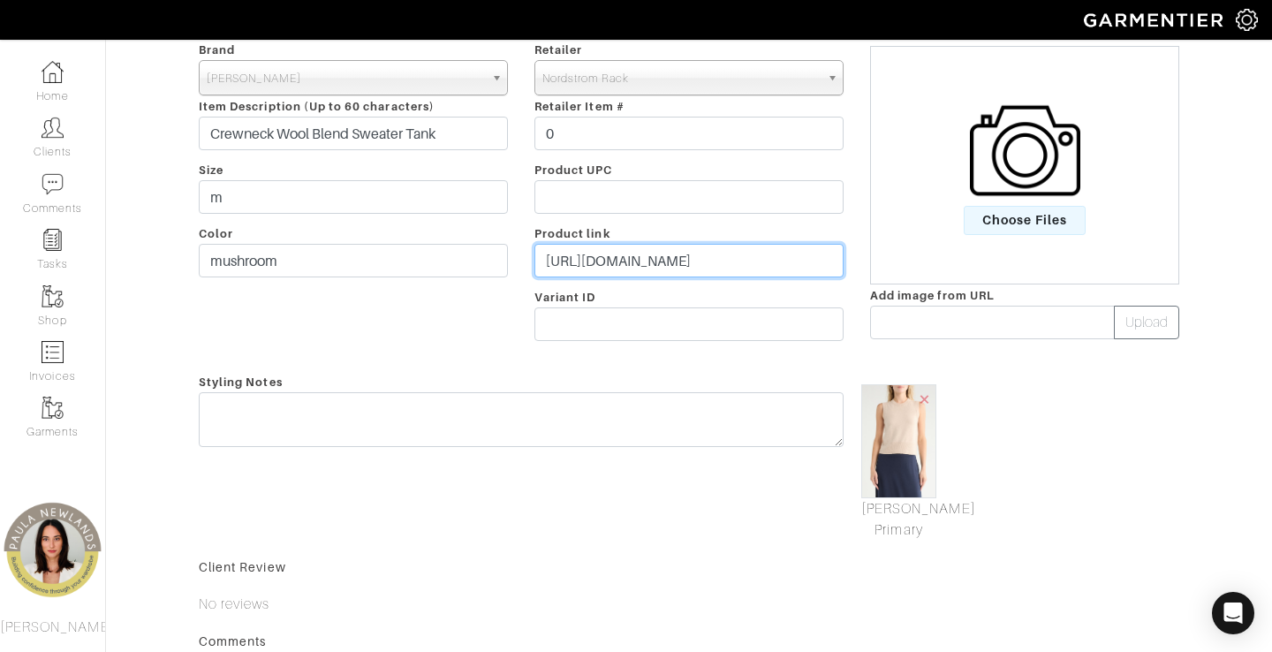
scroll to position [211, 0]
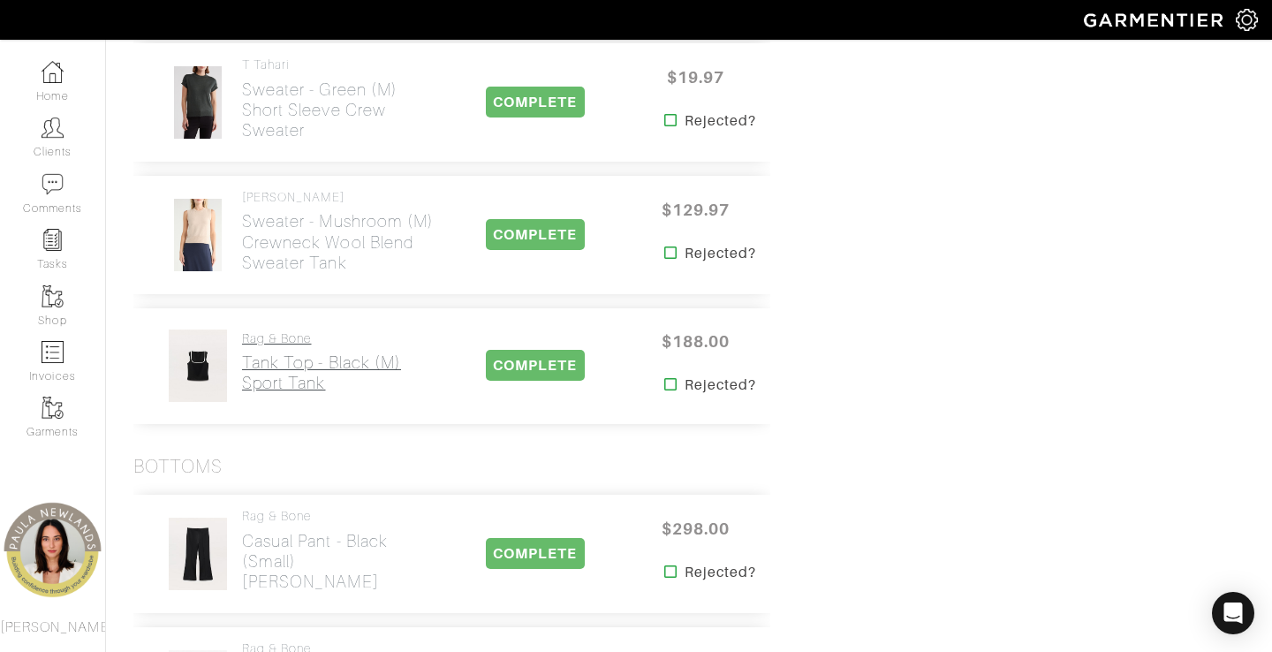
scroll to position [1428, 0]
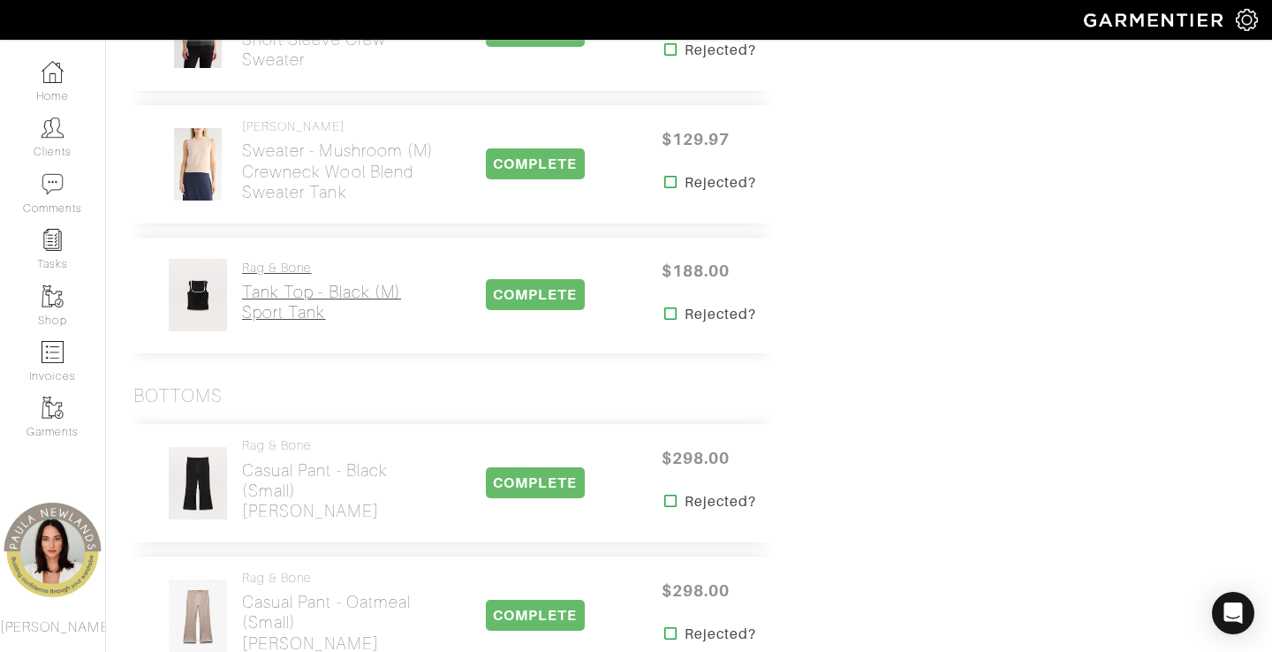
click at [289, 287] on h2 "Tank Top - black (m) sport tank" at bounding box center [321, 302] width 159 height 41
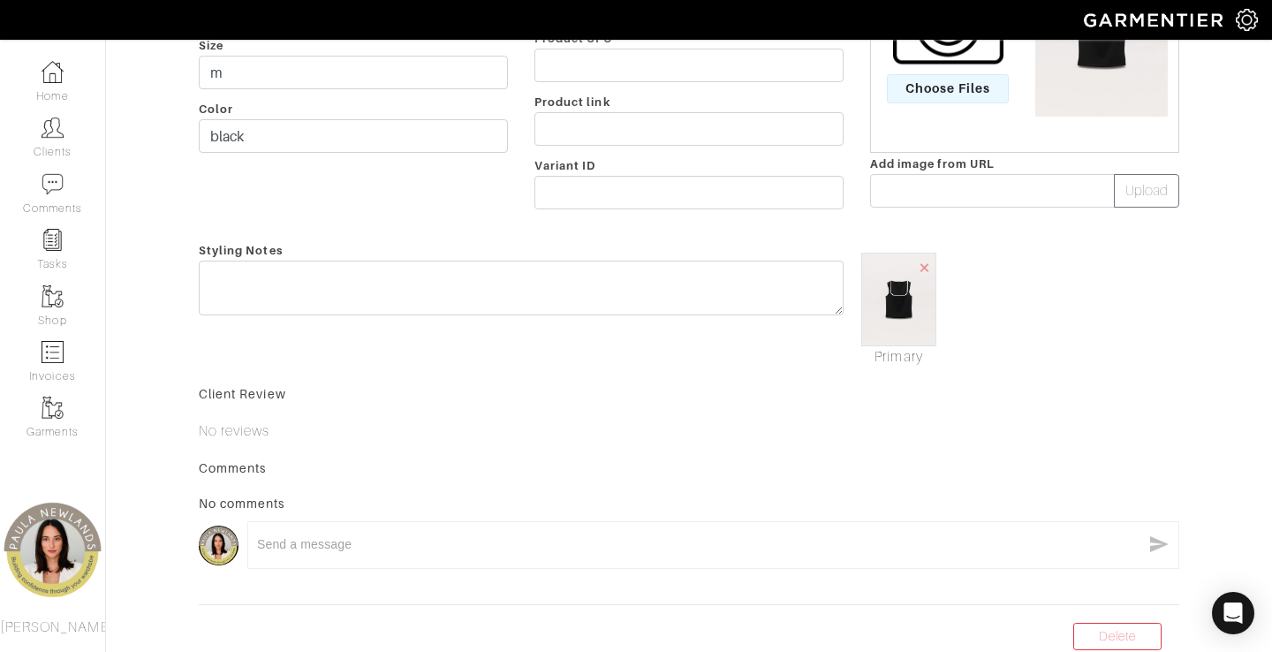
scroll to position [94, 0]
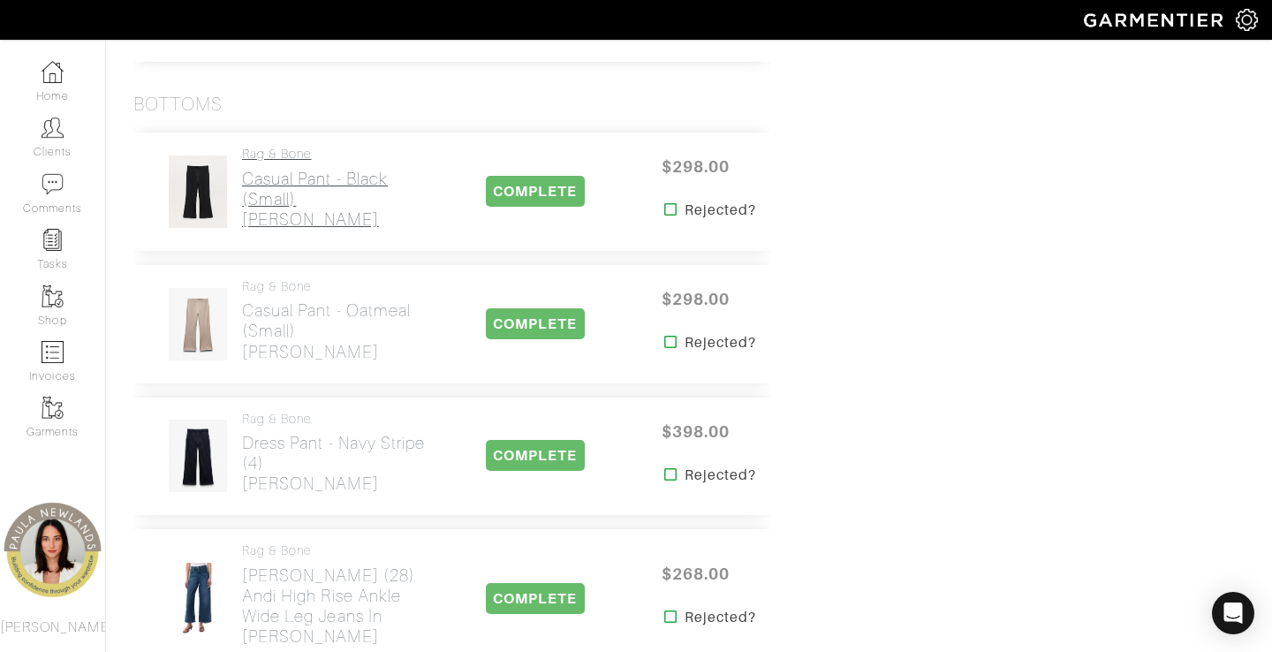
scroll to position [1721, 0]
click at [298, 193] on h2 "Casual Pant - black (small) [PERSON_NAME]" at bounding box center [338, 197] width 193 height 61
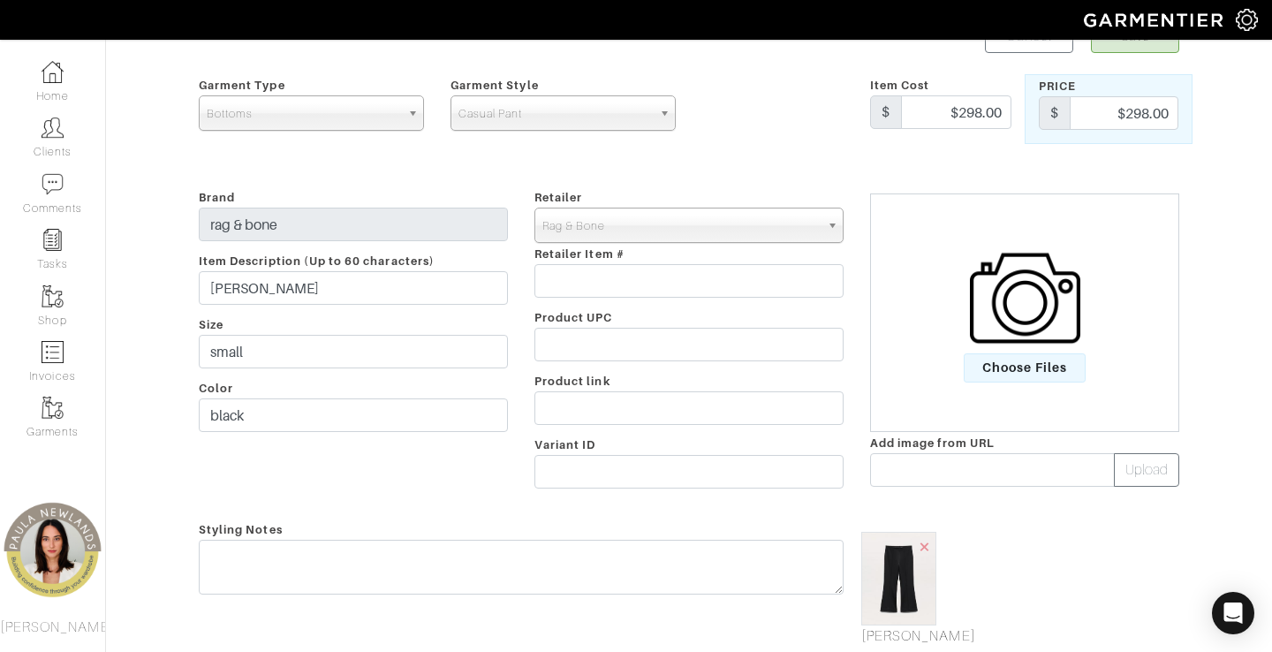
scroll to position [66, 0]
click at [880, 577] on img at bounding box center [898, 577] width 75 height 94
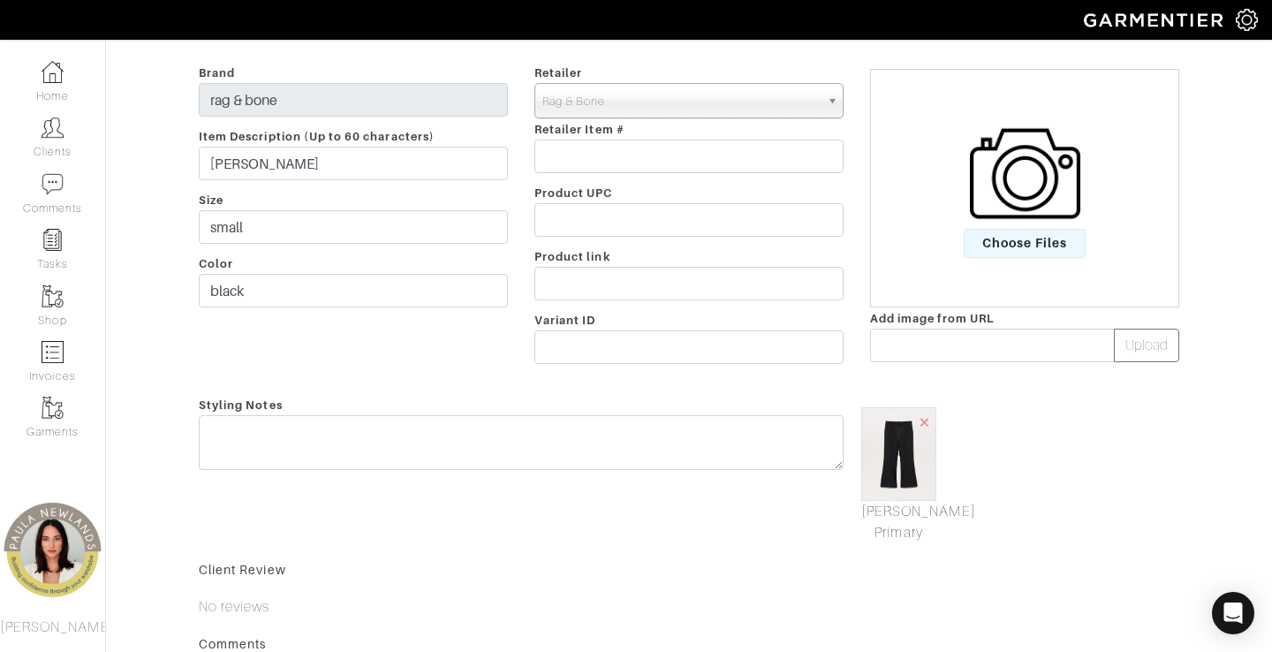
scroll to position [188, 0]
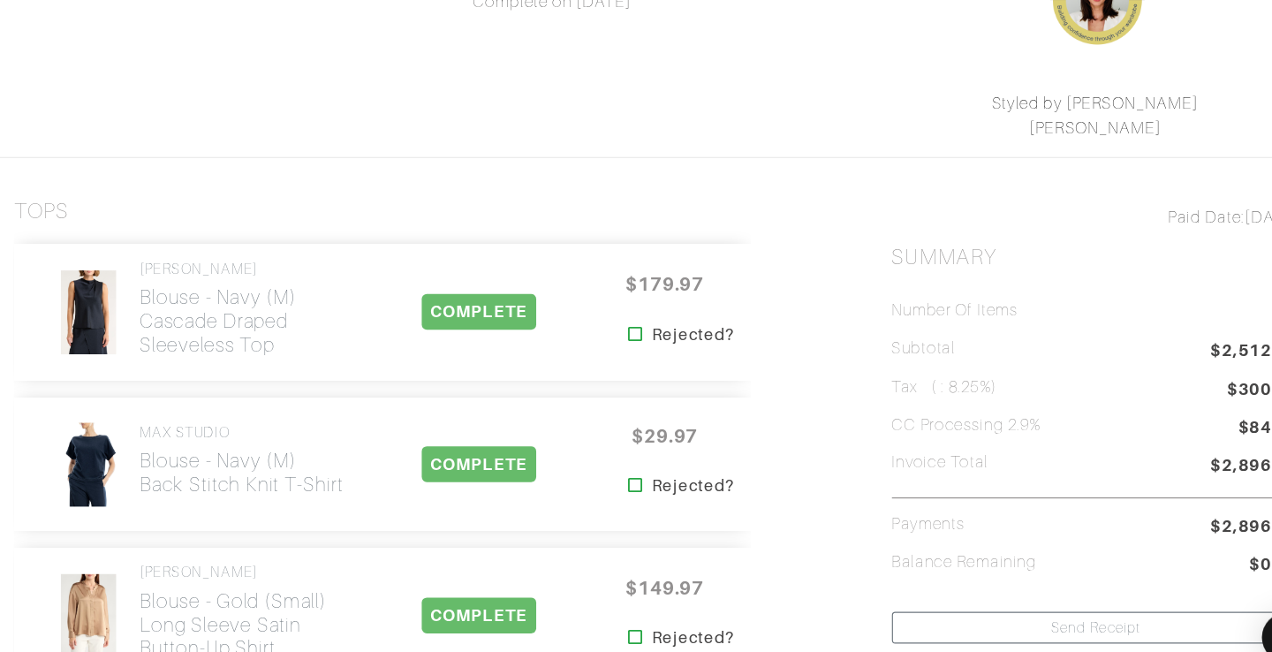
scroll to position [1721, 0]
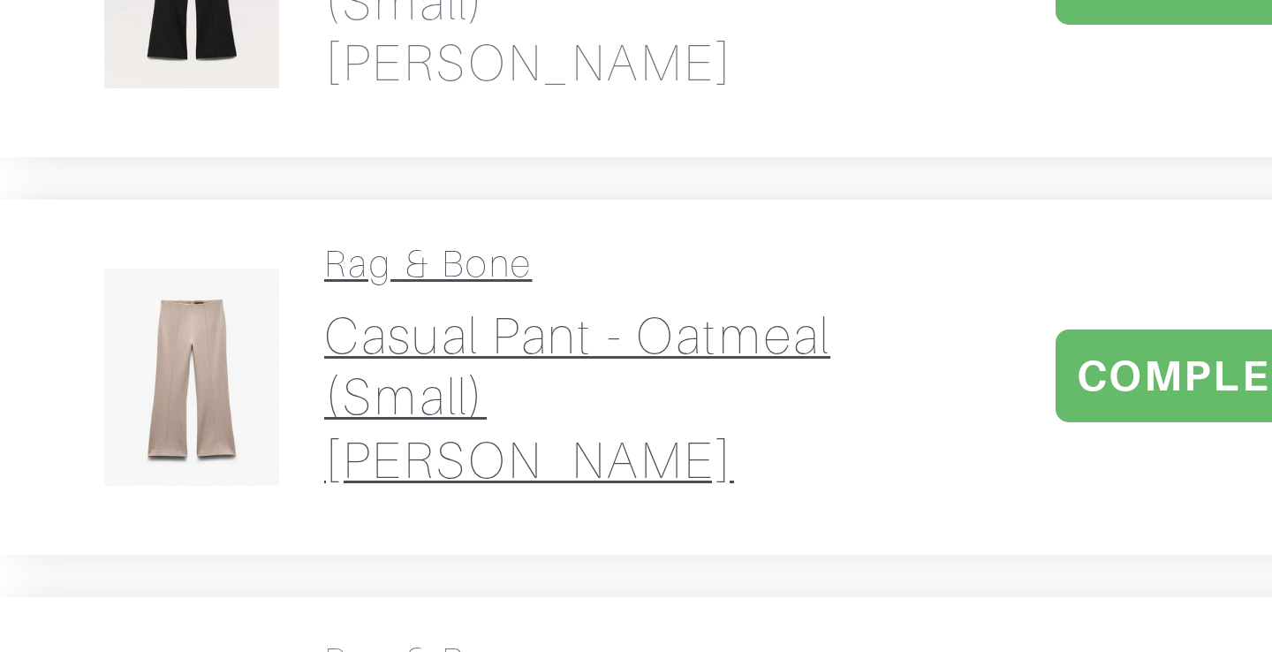
click at [263, 298] on h2 "Casual Pant - oatmeal (small) [PERSON_NAME]" at bounding box center [338, 328] width 193 height 61
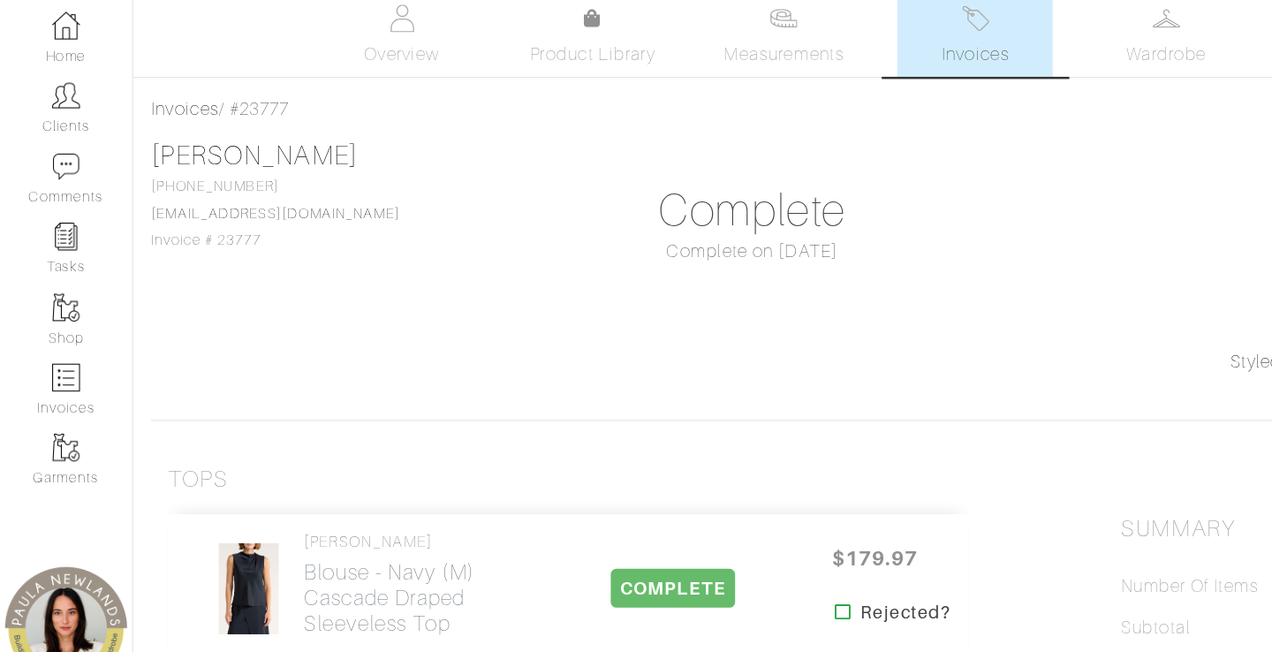
scroll to position [1721, 0]
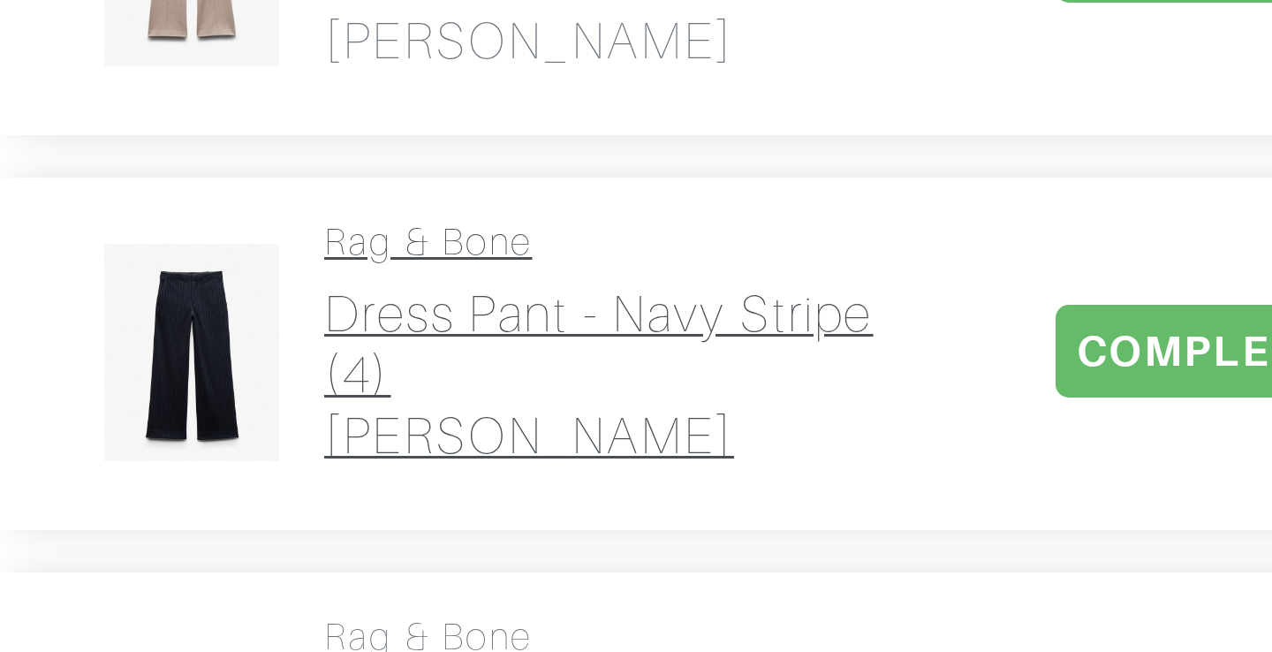
click at [256, 454] on h2 "Dress Pant - navy stripe (4) [PERSON_NAME]" at bounding box center [338, 461] width 193 height 61
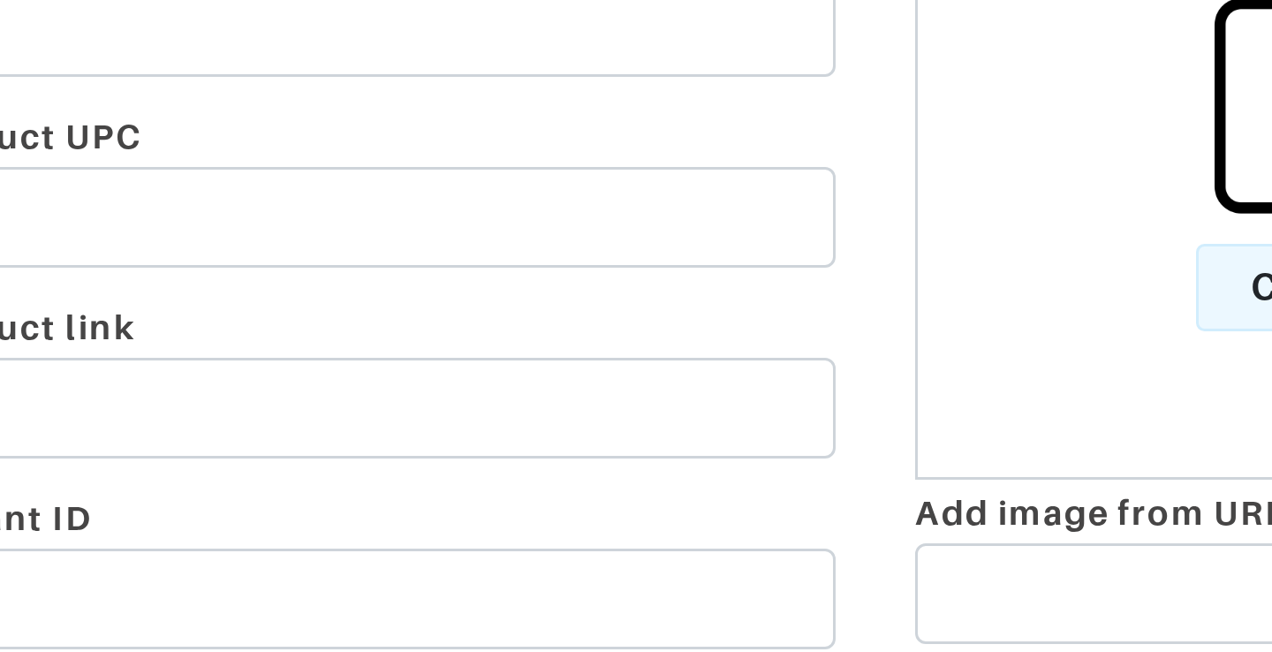
scroll to position [1721, 0]
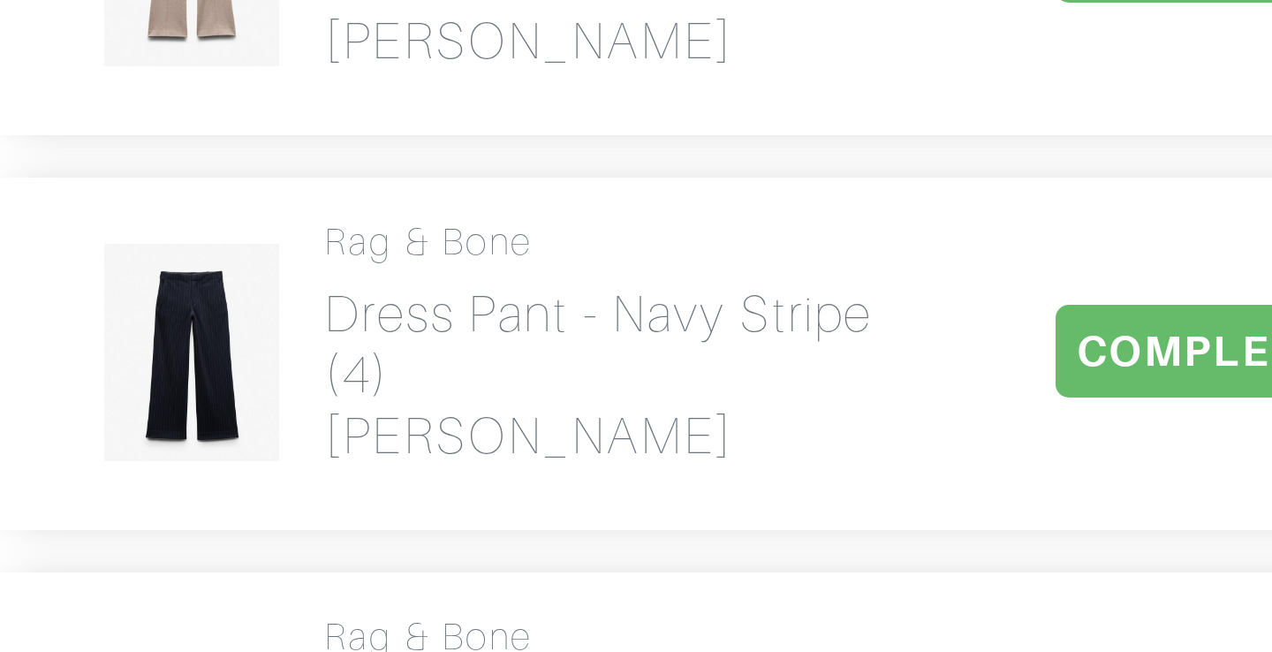
click at [203, 438] on img at bounding box center [198, 454] width 60 height 74
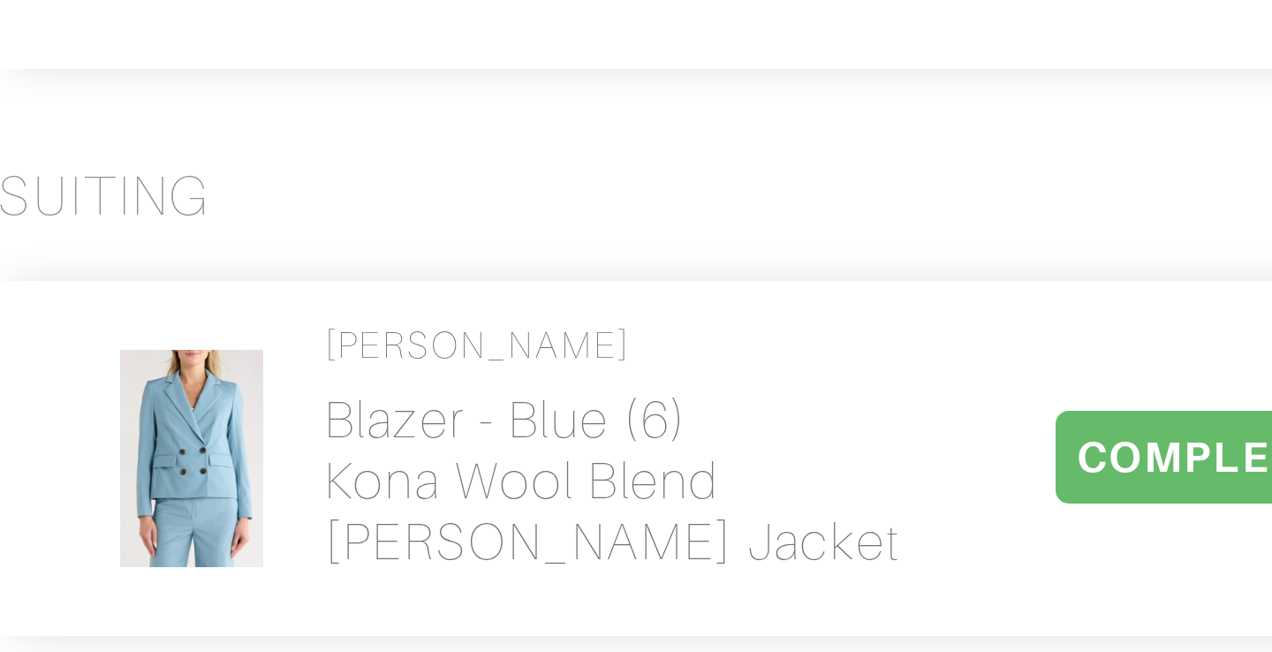
scroll to position [2068, 0]
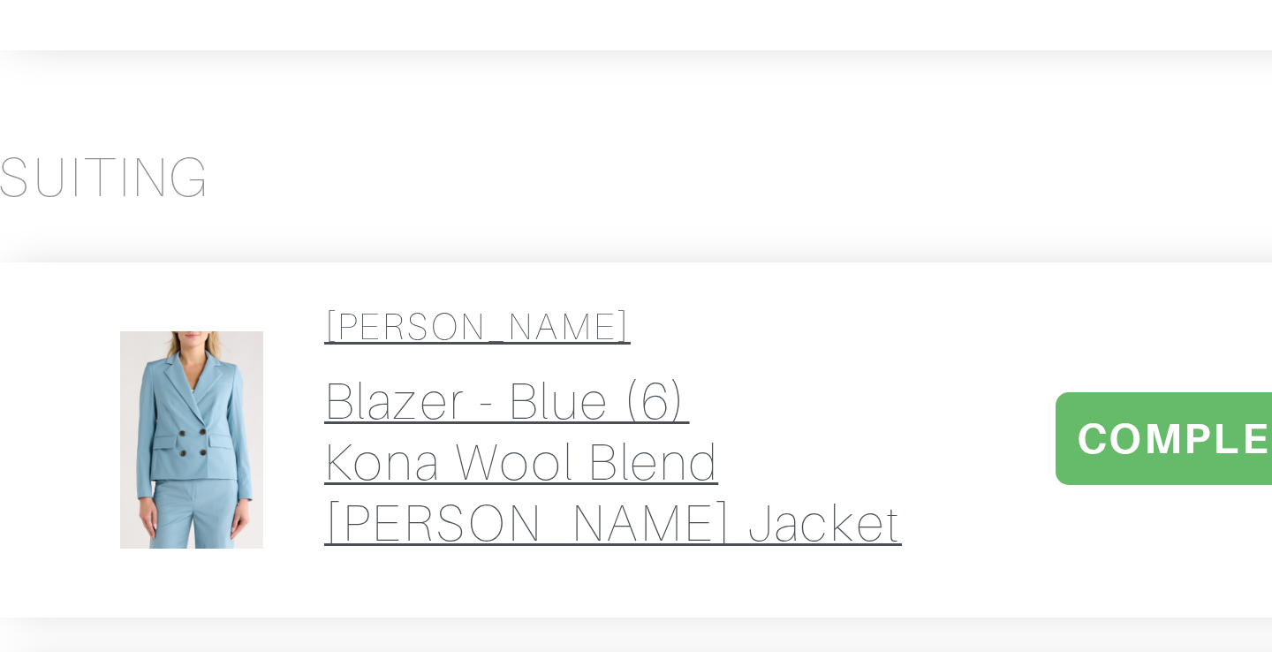
click at [260, 563] on h2 "Blazer - blue (6) Kona Wool Blend [PERSON_NAME] Jacket" at bounding box center [338, 588] width 193 height 61
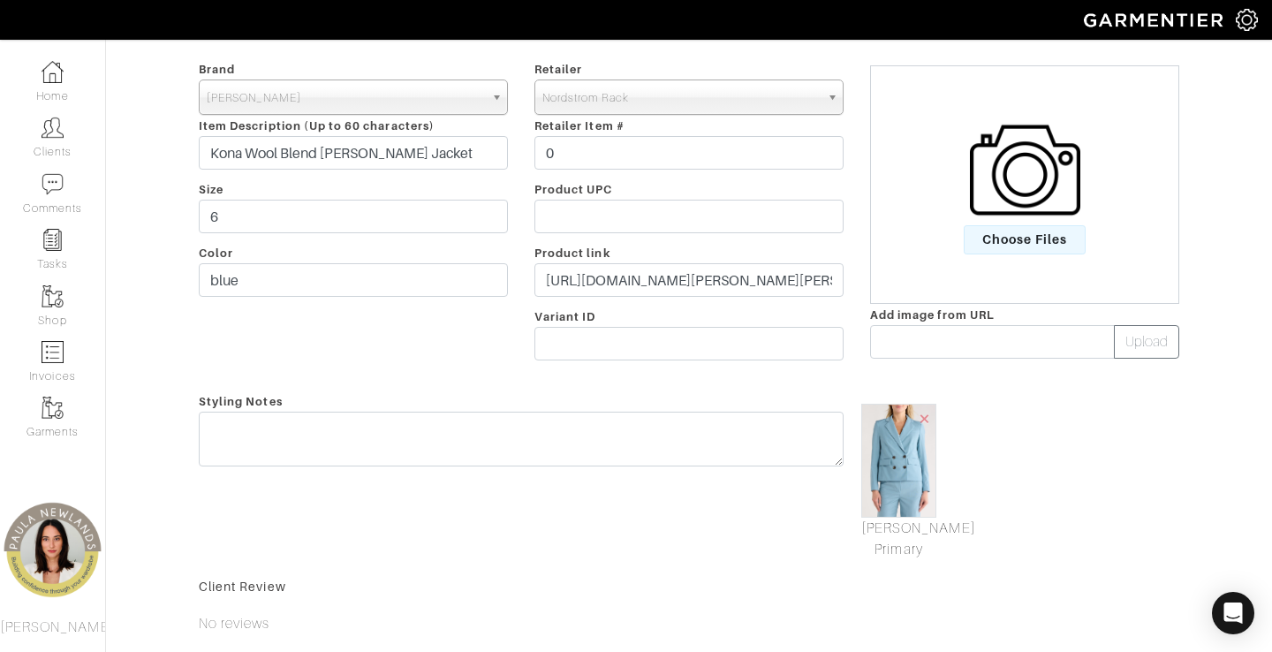
scroll to position [293, 0]
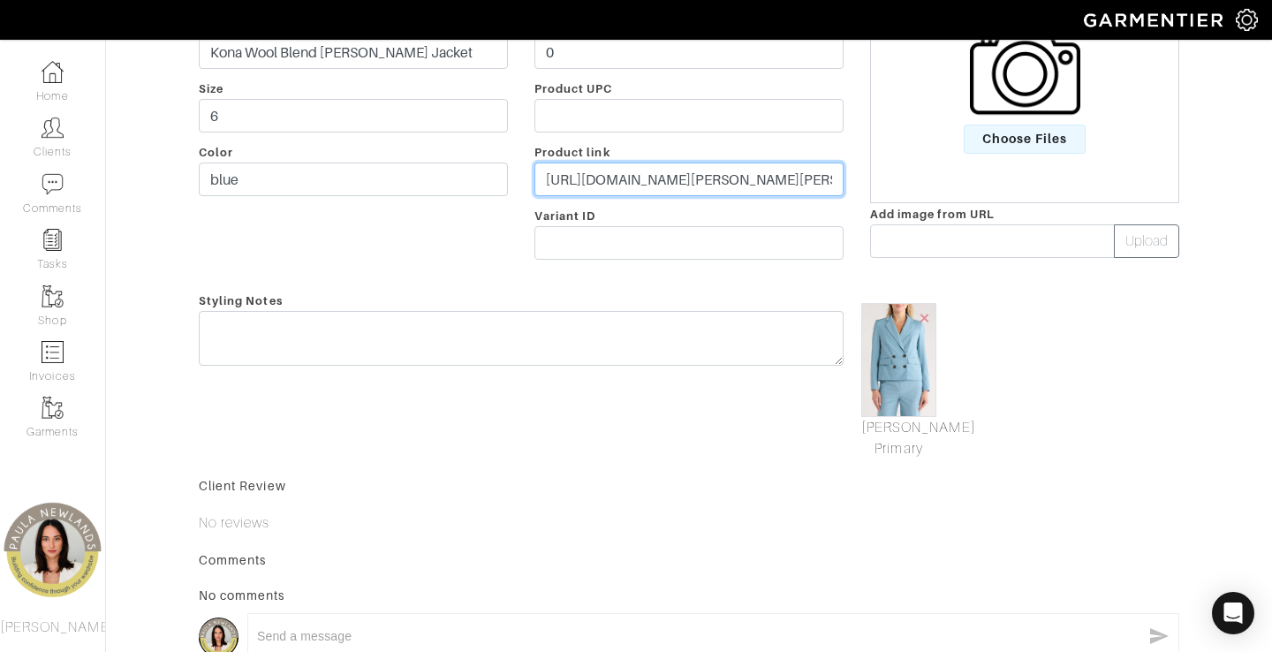
click at [696, 178] on input "[URL][DOMAIN_NAME][PERSON_NAME][PERSON_NAME]" at bounding box center [688, 179] width 309 height 34
click at [696, 179] on input "[URL][DOMAIN_NAME][PERSON_NAME][PERSON_NAME]" at bounding box center [688, 179] width 309 height 34
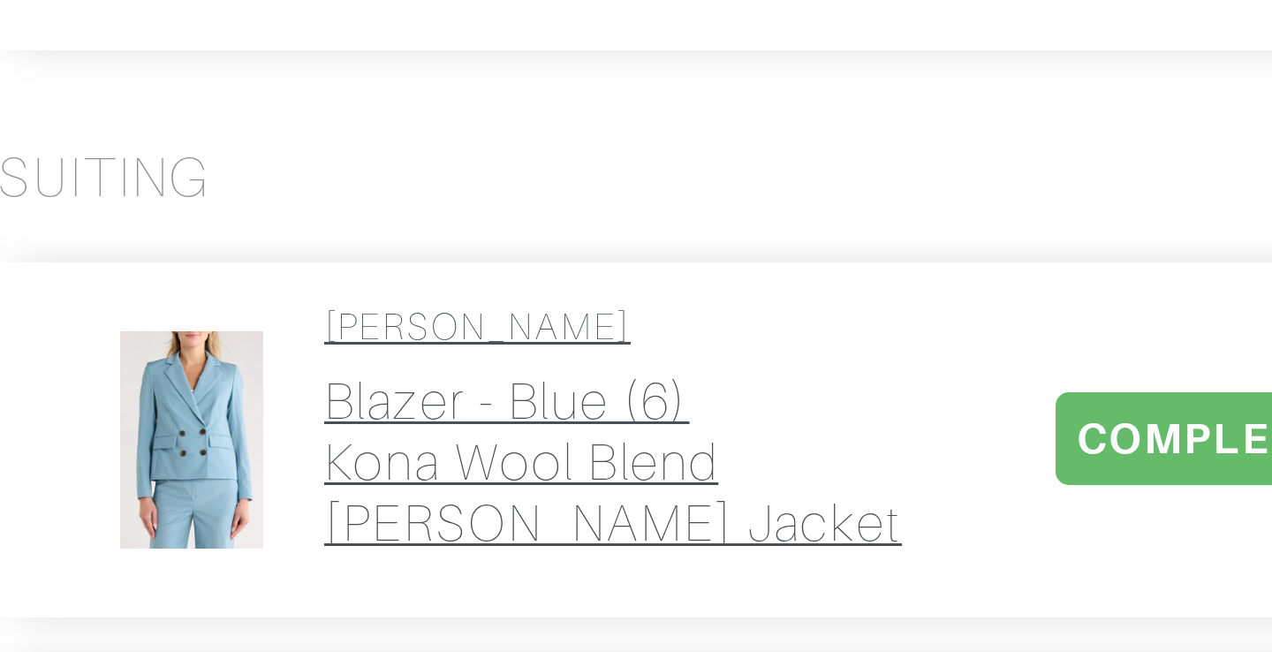
scroll to position [2245, 0]
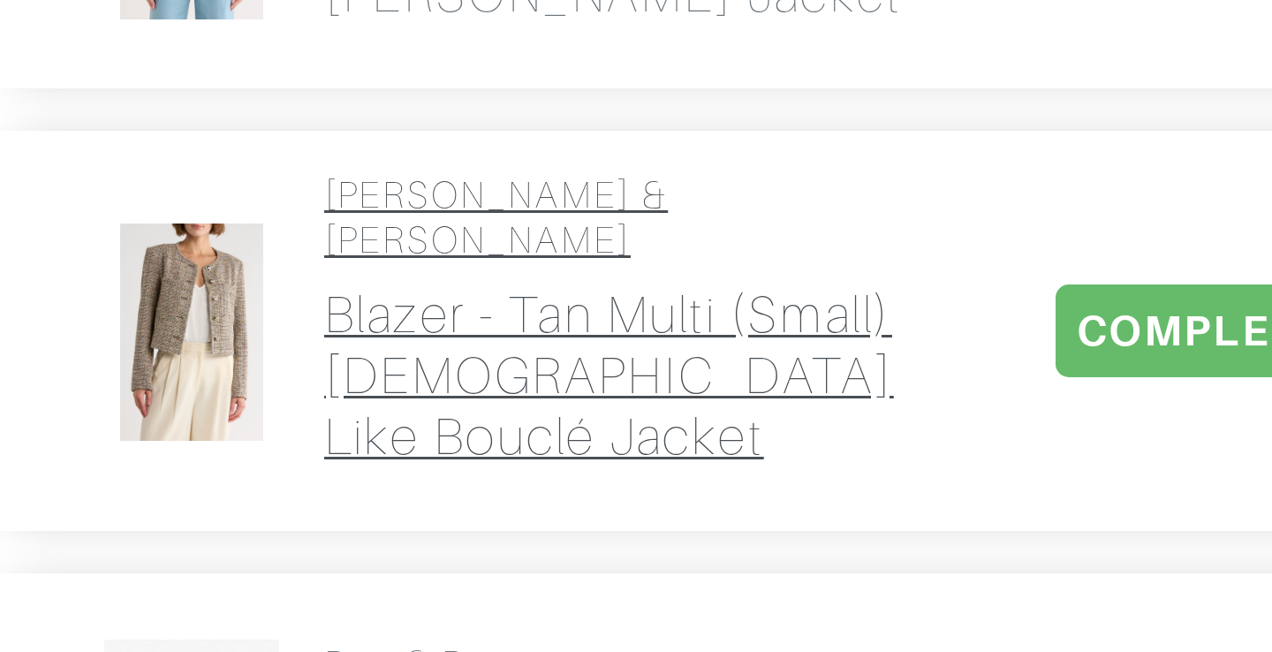
click at [274, 529] on h2 "Blazer - tan multi (small) [DEMOGRAPHIC_DATA] Like Bouclé Jacket" at bounding box center [338, 559] width 193 height 61
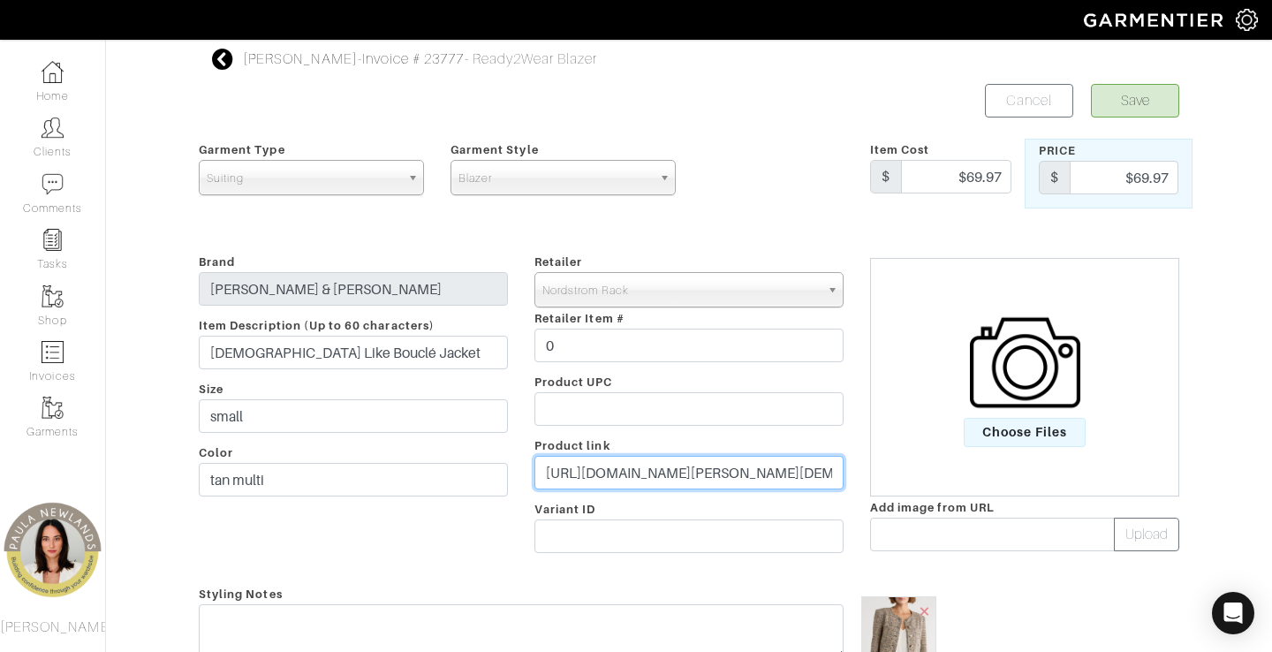
click at [639, 477] on input "[URL][DOMAIN_NAME][PERSON_NAME][DEMOGRAPHIC_DATA]" at bounding box center [688, 473] width 309 height 34
click at [639, 476] on input "[URL][DOMAIN_NAME][PERSON_NAME][DEMOGRAPHIC_DATA]" at bounding box center [688, 473] width 309 height 34
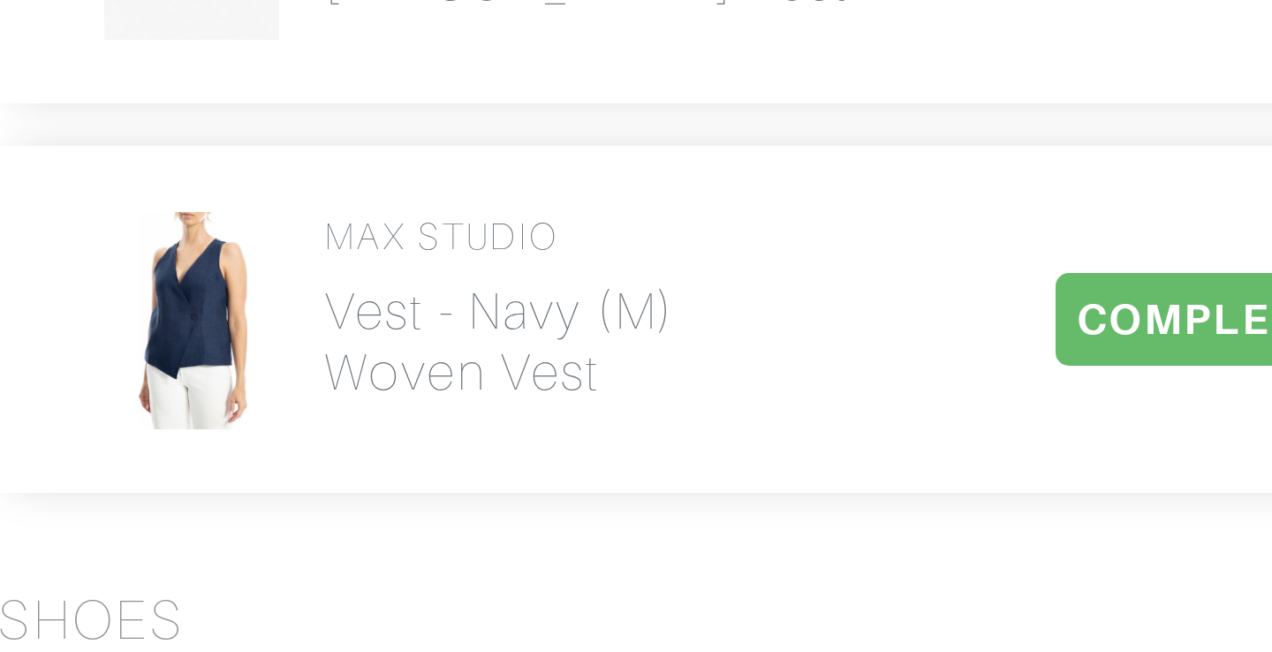
scroll to position [2519, 0]
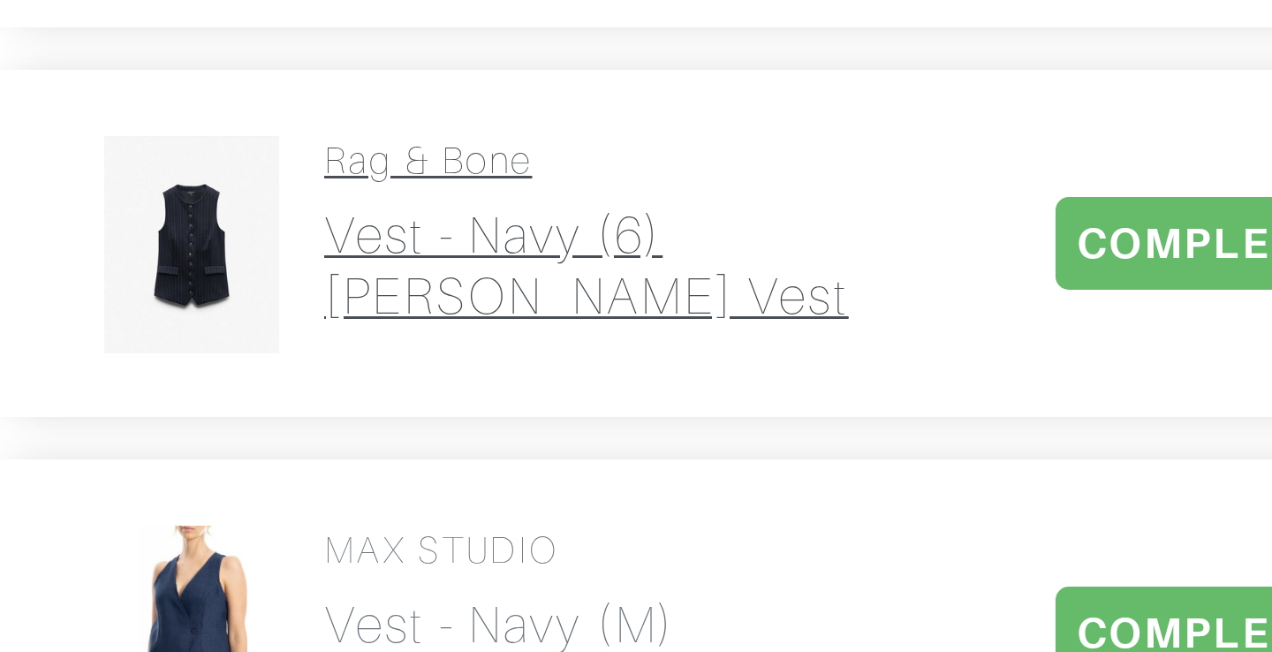
click at [252, 397] on h2 "Vest - navy (6) [PERSON_NAME] vest" at bounding box center [329, 417] width 175 height 41
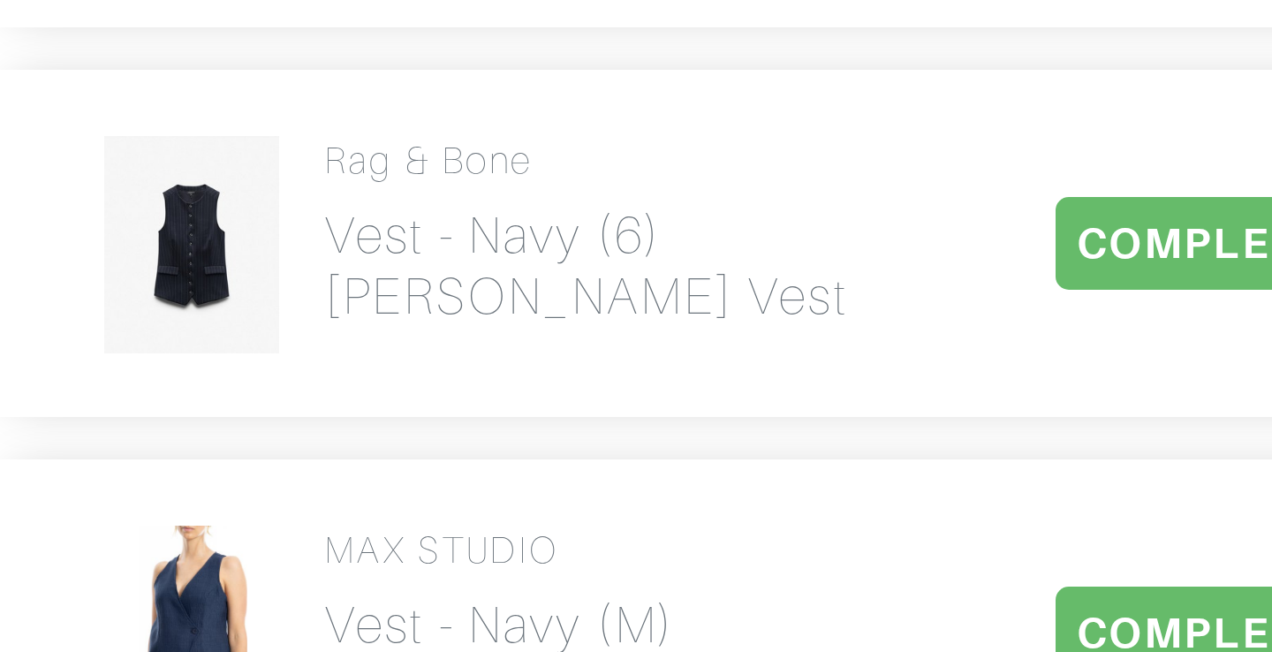
scroll to position [2545, 0]
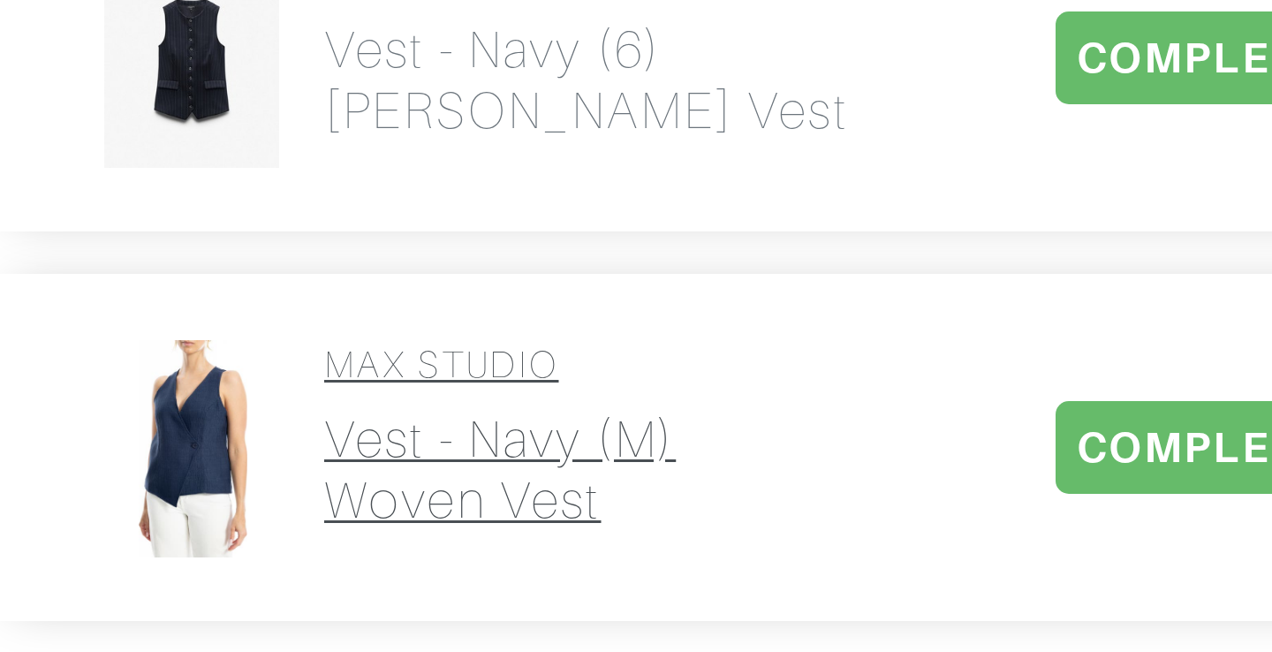
click at [290, 500] on h2 "Vest - navy (m) Woven Vest" at bounding box center [300, 520] width 117 height 41
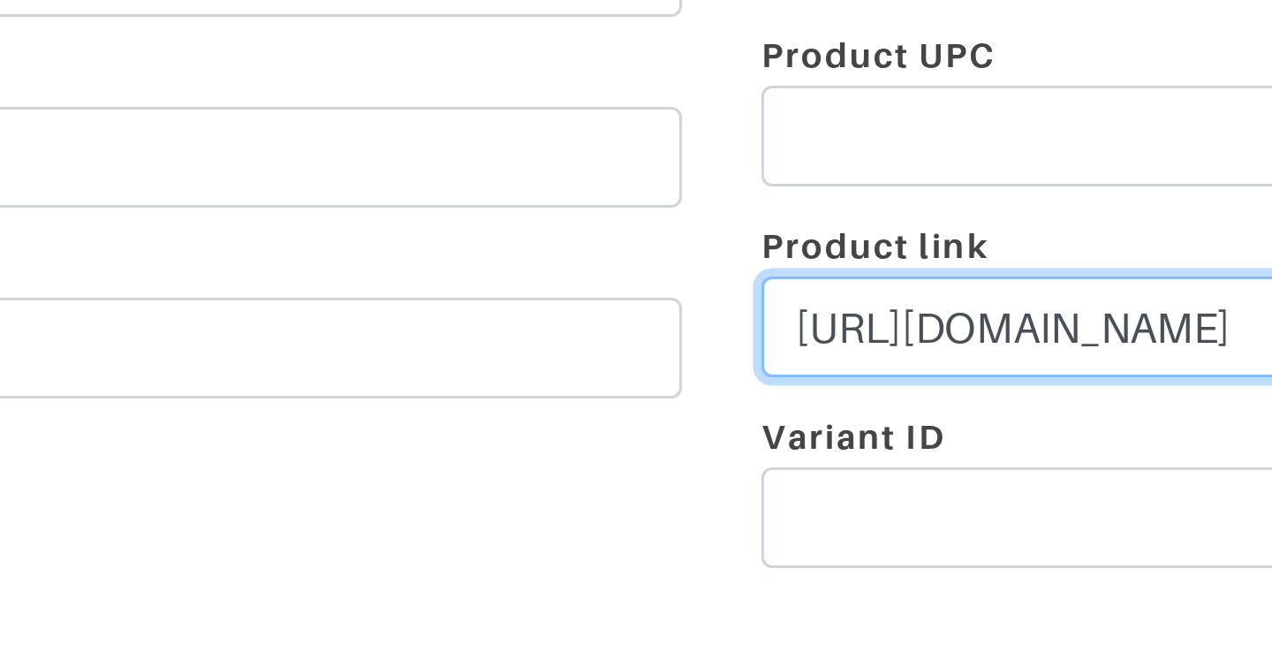
click at [541, 471] on input "[URL][DOMAIN_NAME]" at bounding box center [688, 473] width 309 height 34
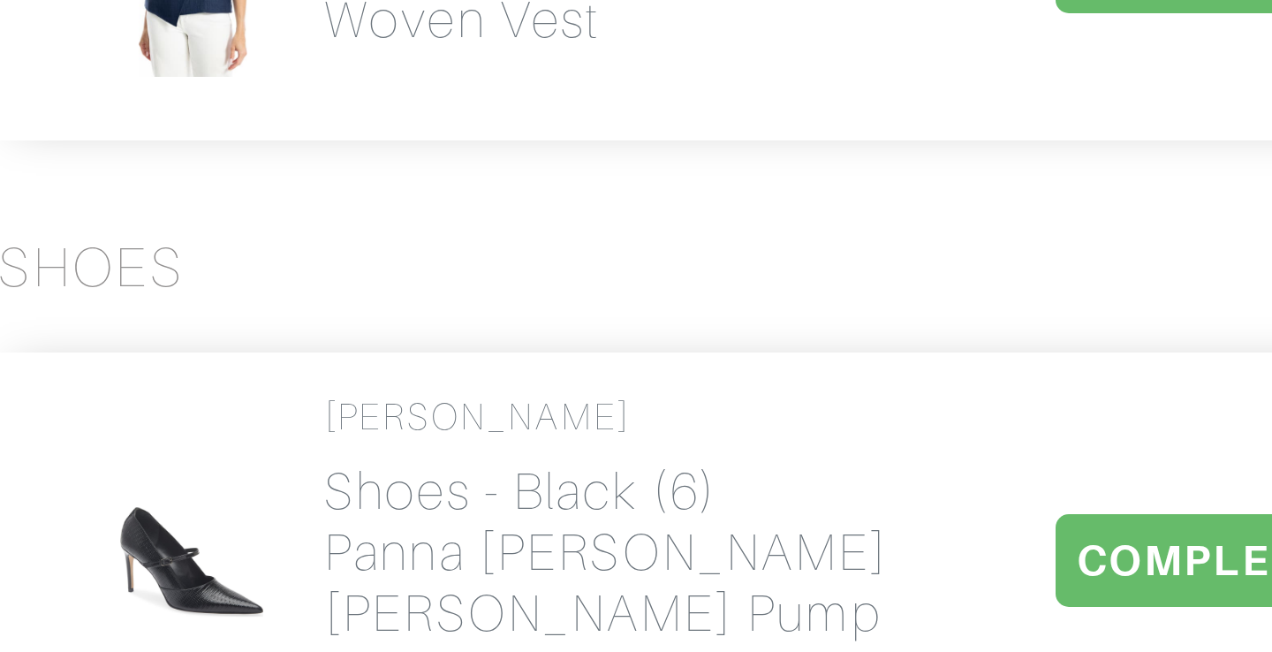
scroll to position [2635, 0]
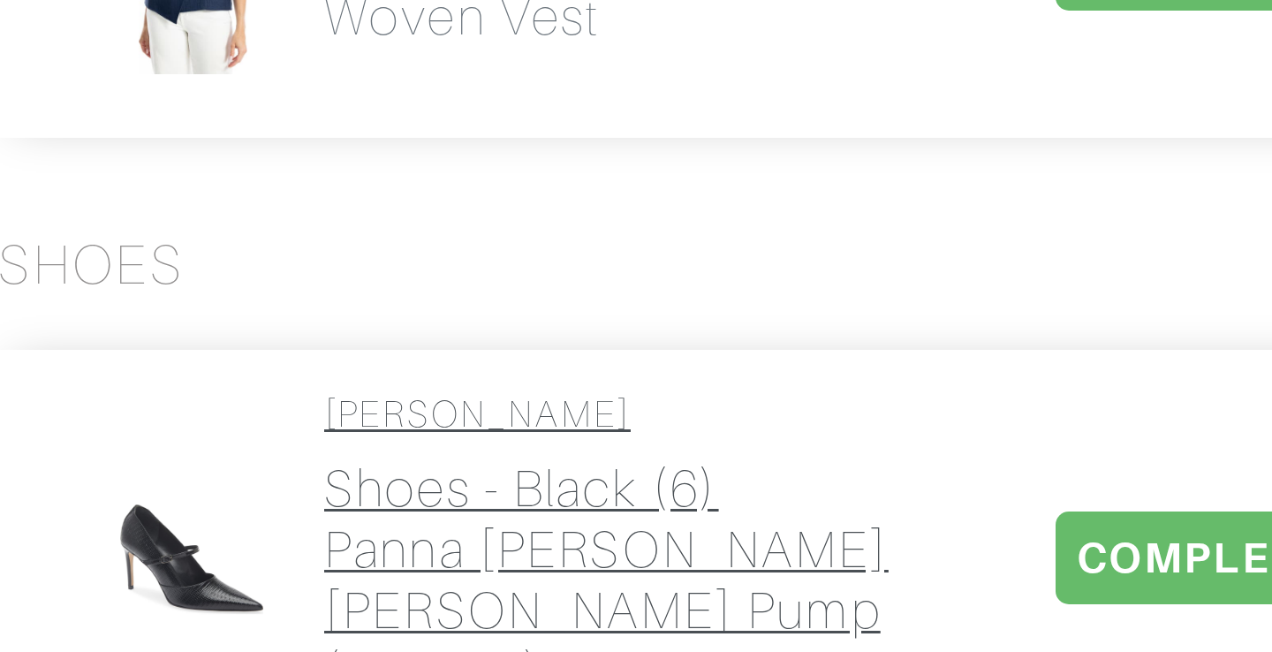
click at [261, 587] on h2 "Shoes - black (6) Panna [PERSON_NAME] [PERSON_NAME] Pump (Women)" at bounding box center [338, 627] width 193 height 81
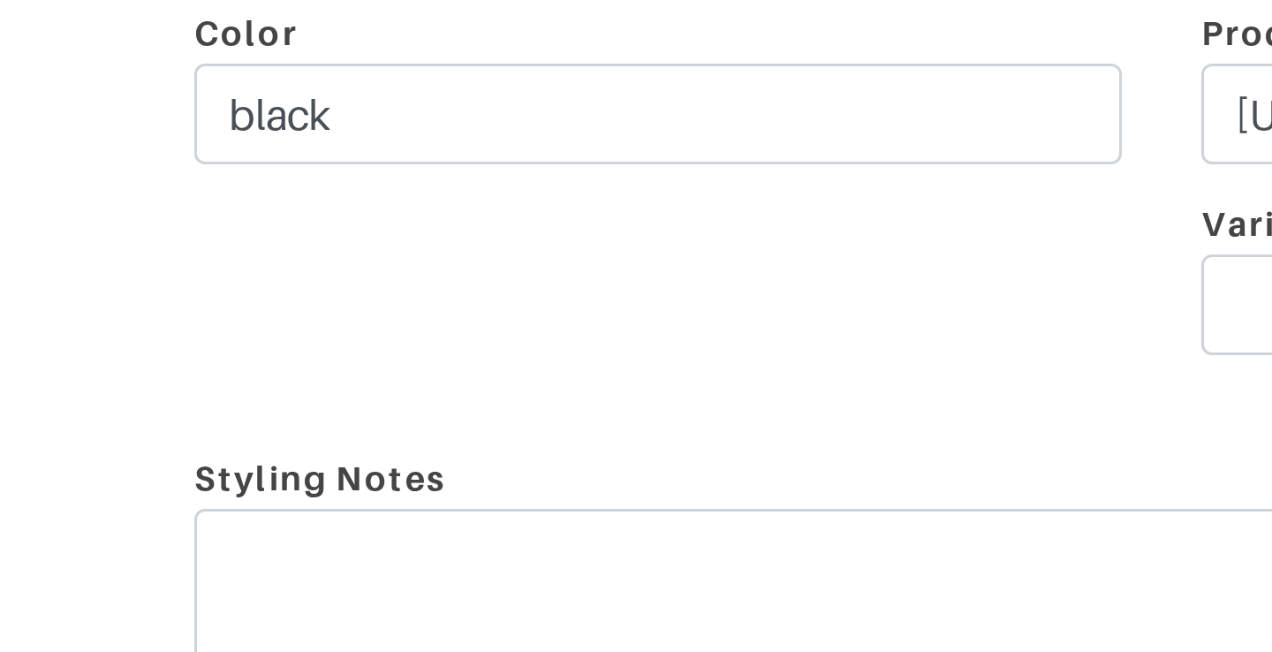
scroll to position [13, 0]
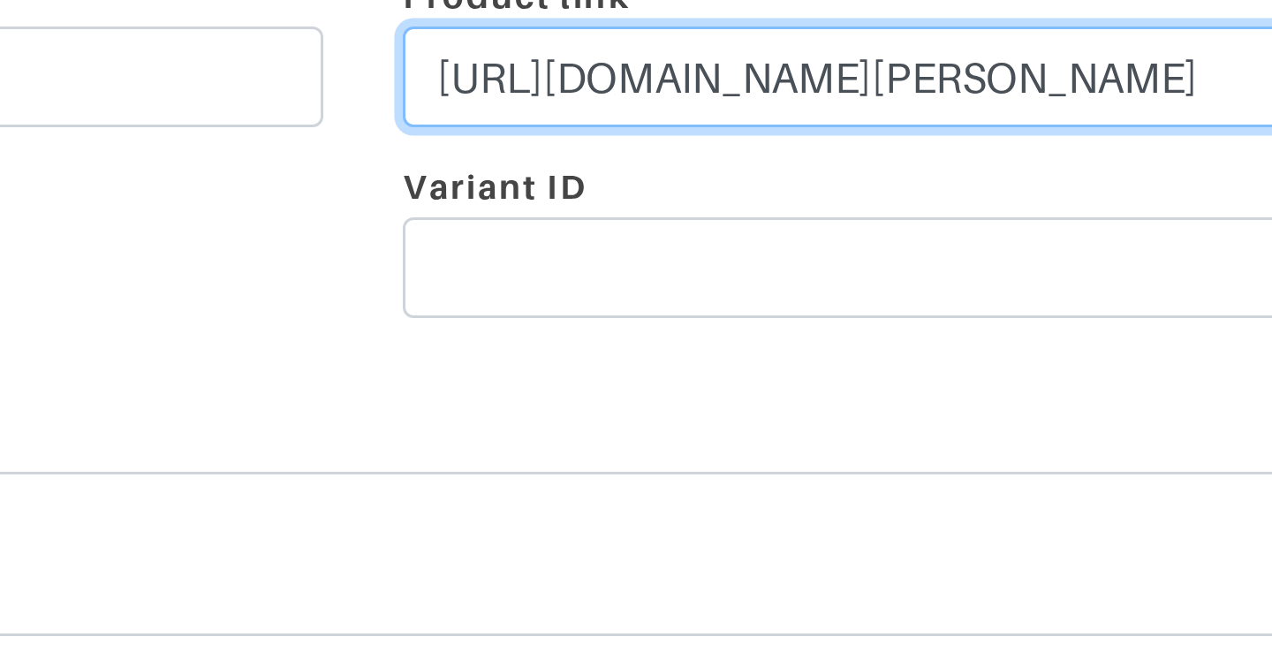
click at [608, 461] on input "[URL][DOMAIN_NAME][PERSON_NAME]" at bounding box center [688, 459] width 309 height 34
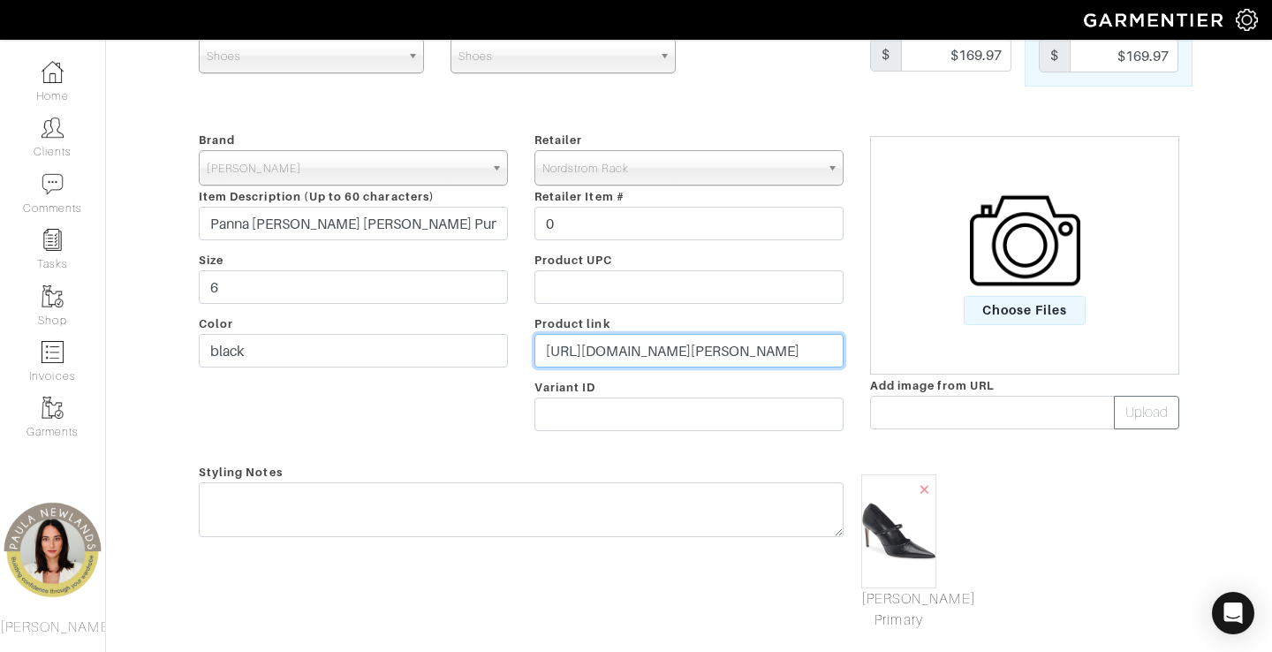
scroll to position [153, 0]
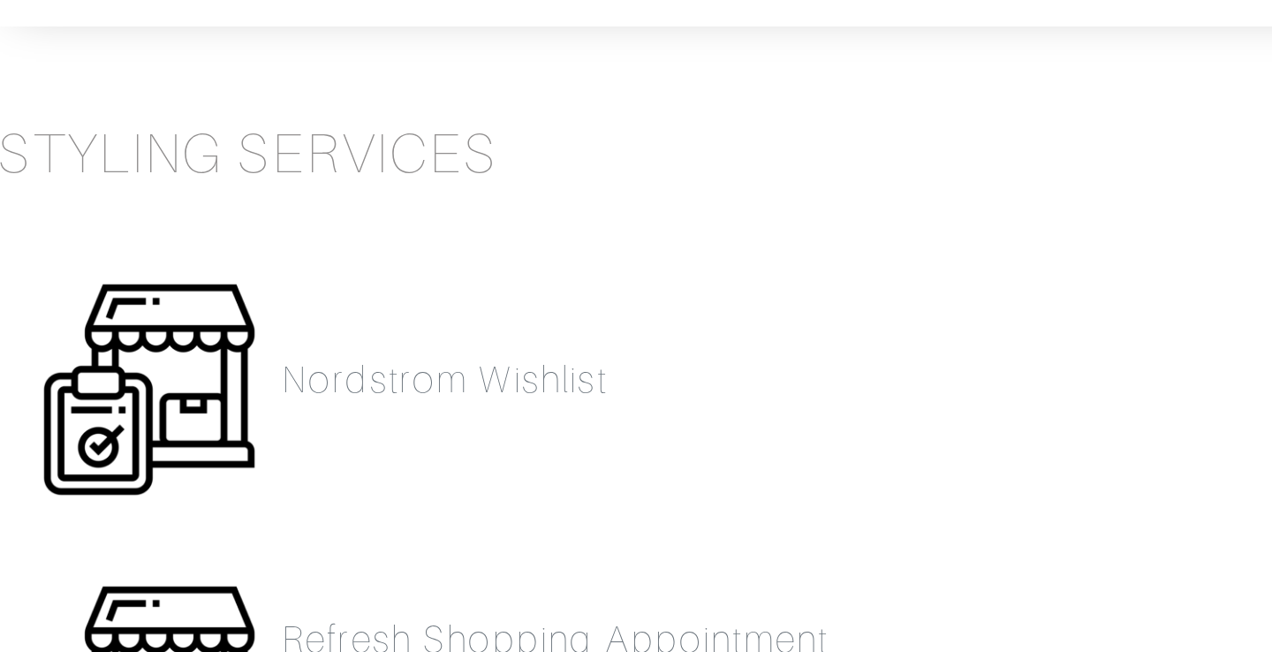
scroll to position [2889, 0]
